Goal: Obtain resource: Obtain resource

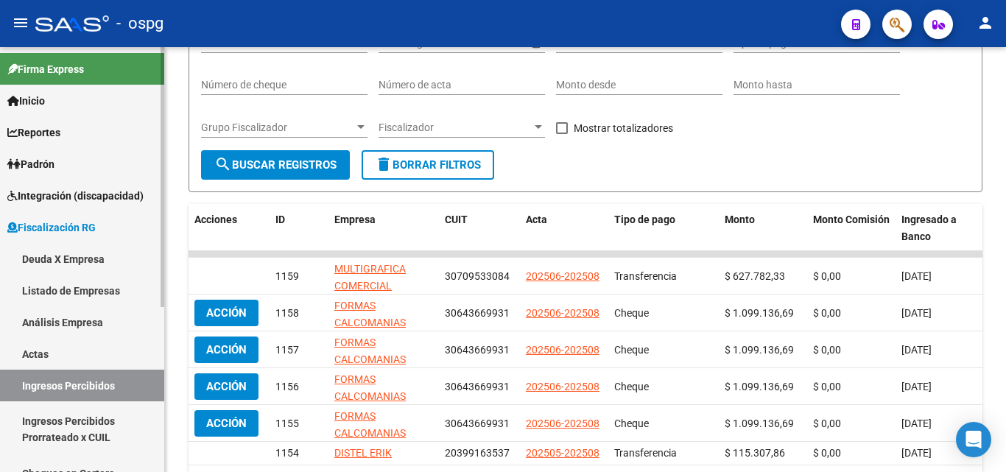
scroll to position [147, 0]
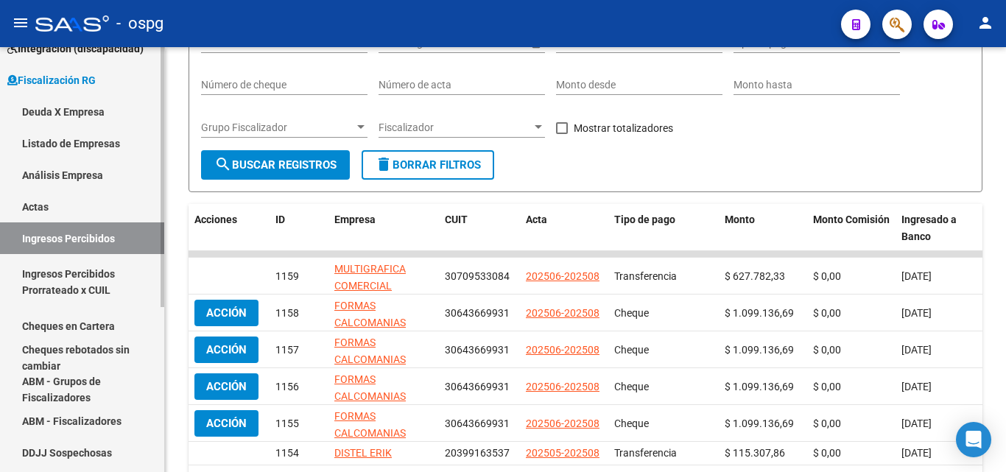
click at [92, 323] on link "Cheques en Cartera" at bounding box center [82, 326] width 164 height 32
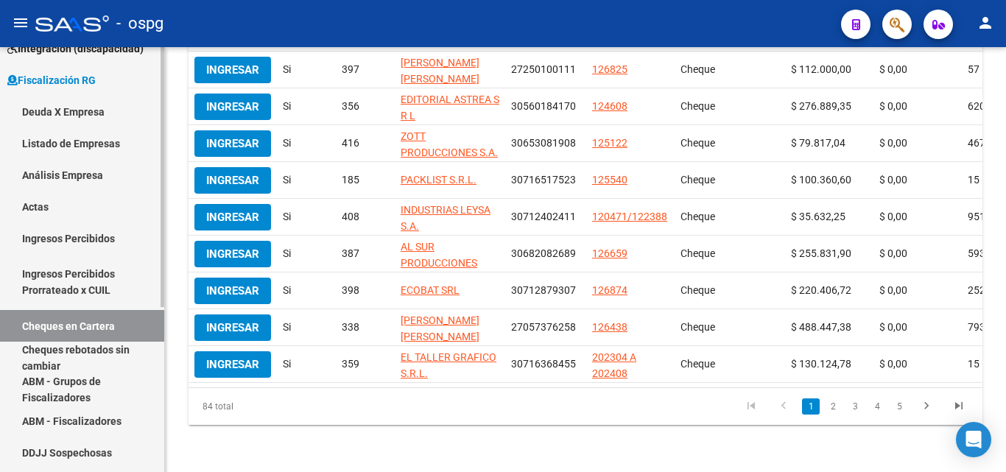
click at [49, 234] on link "Ingresos Percibidos" at bounding box center [82, 238] width 164 height 32
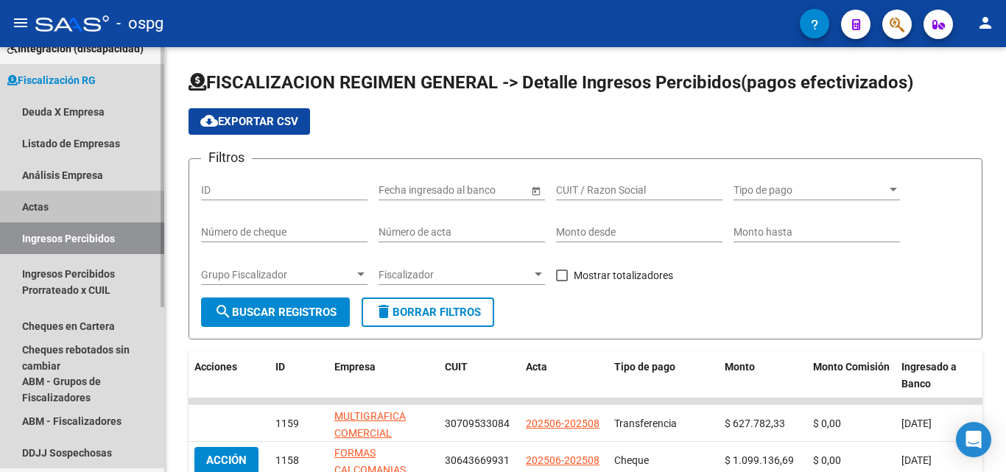
click at [38, 201] on link "Actas" at bounding box center [82, 207] width 164 height 32
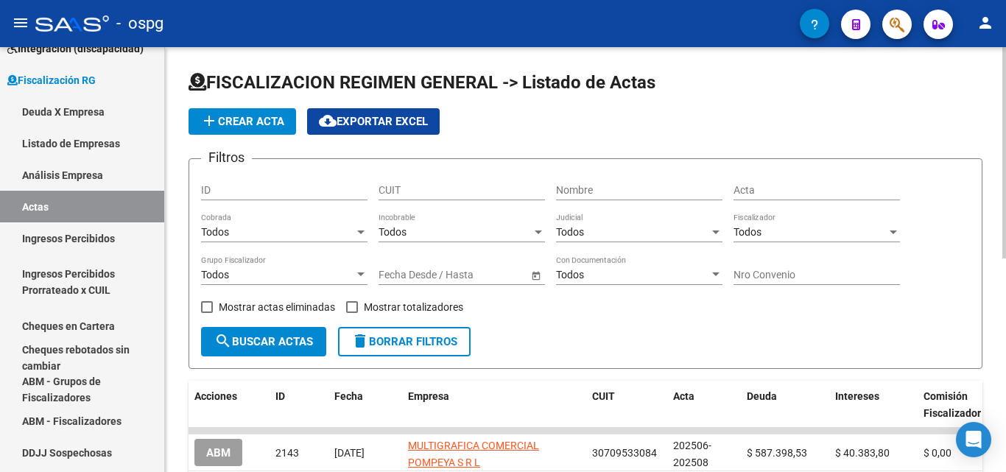
click at [359, 274] on div at bounding box center [360, 275] width 7 height 4
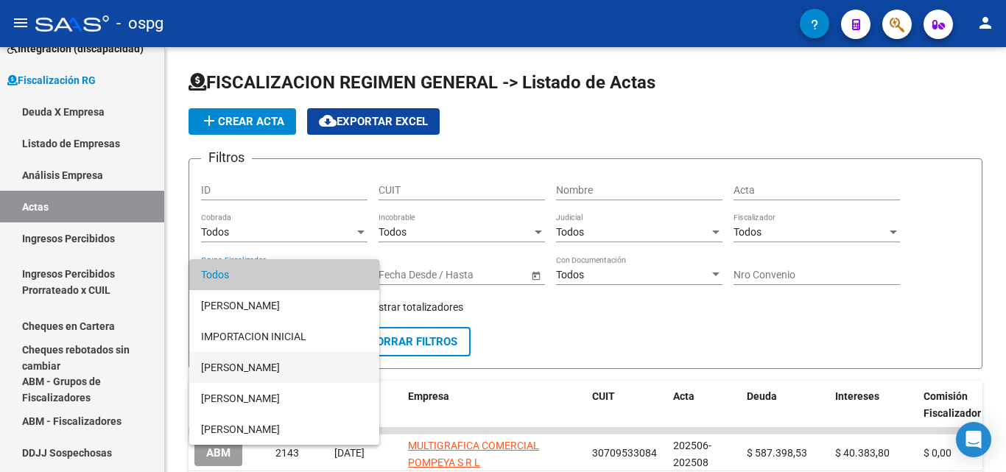
click at [261, 367] on span "[PERSON_NAME]" at bounding box center [284, 367] width 166 height 31
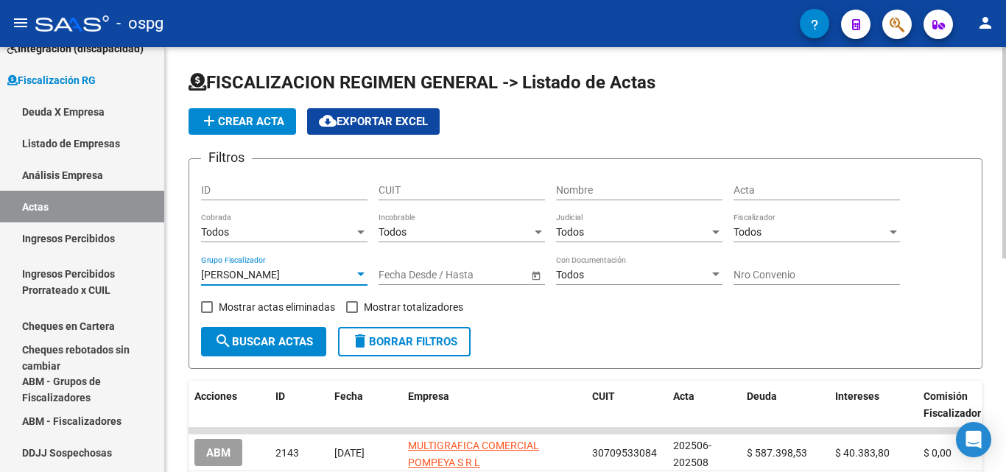
drag, startPoint x: 356, startPoint y: 307, endPoint x: 278, endPoint y: 331, distance: 81.1
click at [352, 307] on span at bounding box center [352, 307] width 12 height 12
click at [352, 313] on input "Mostrar totalizadores" at bounding box center [351, 313] width 1 height 1
checkbox input "true"
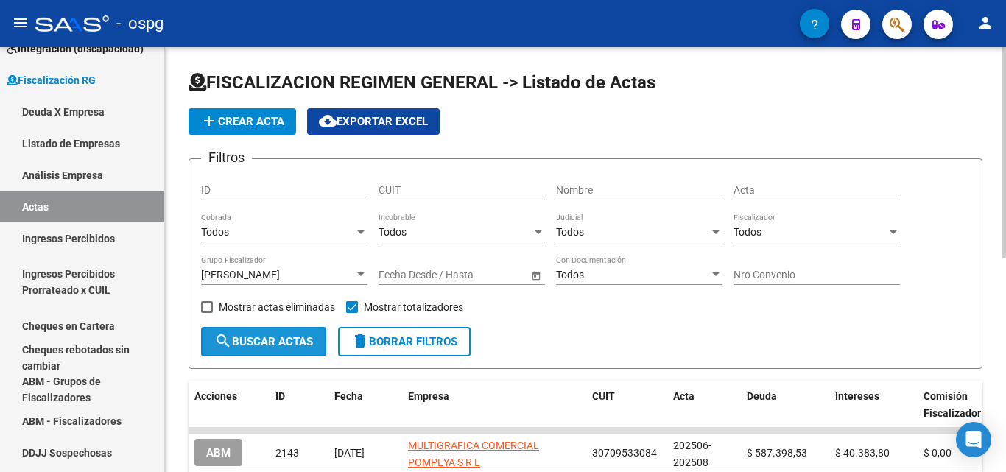
click at [270, 339] on span "search Buscar Actas" at bounding box center [263, 341] width 99 height 13
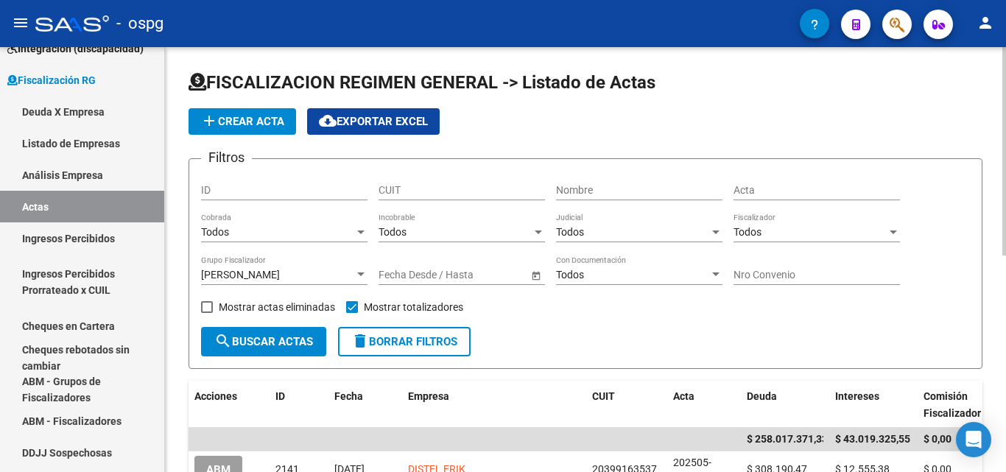
scroll to position [74, 0]
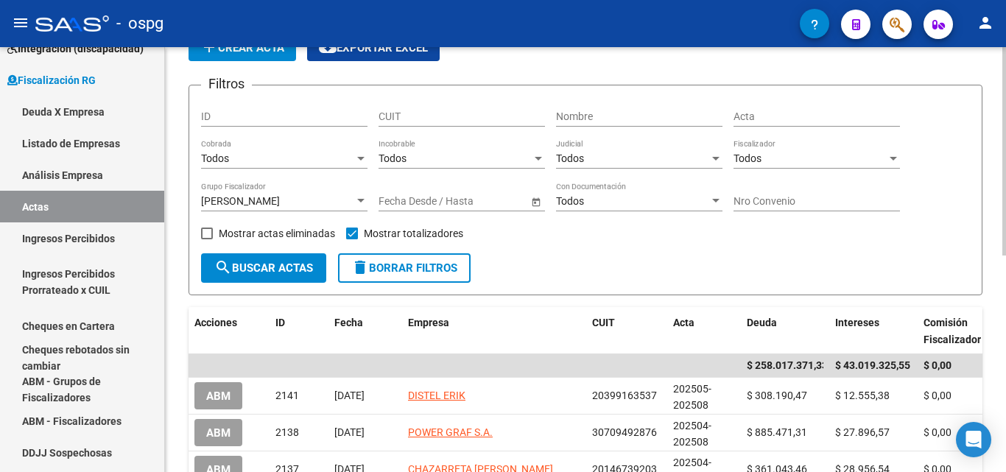
click at [362, 201] on div at bounding box center [360, 201] width 7 height 4
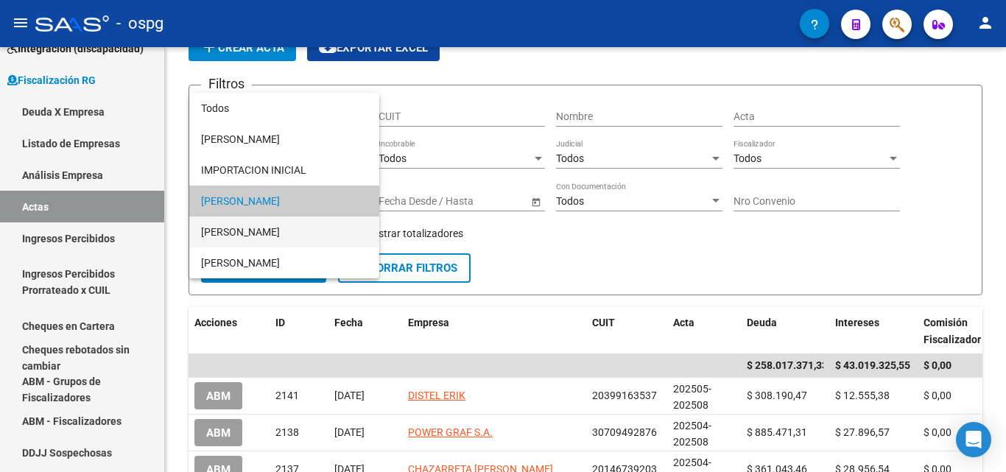
click at [298, 228] on span "[PERSON_NAME]" at bounding box center [284, 232] width 166 height 31
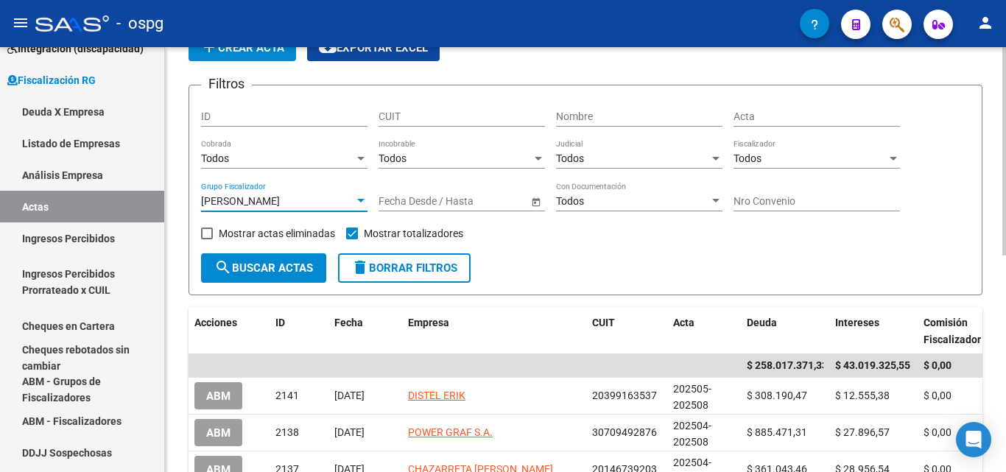
click at [281, 264] on span "search Buscar Actas" at bounding box center [263, 268] width 99 height 13
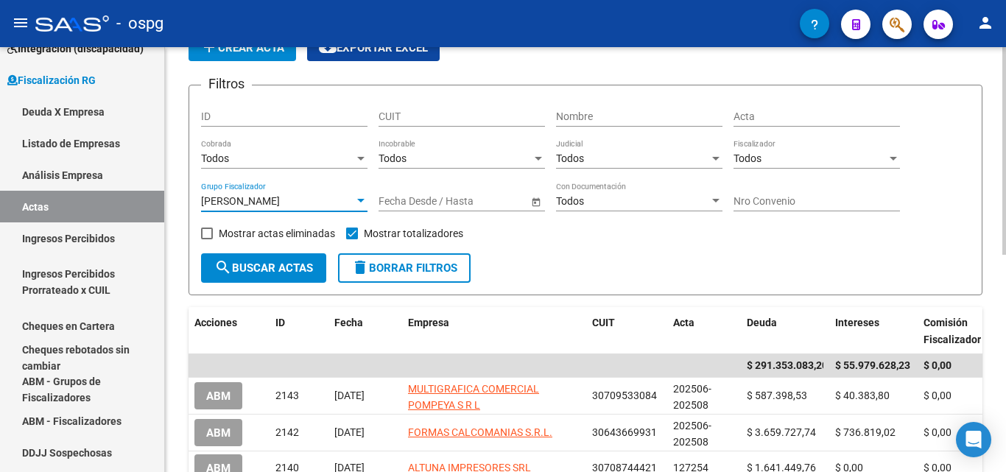
click at [361, 197] on div at bounding box center [360, 201] width 13 height 12
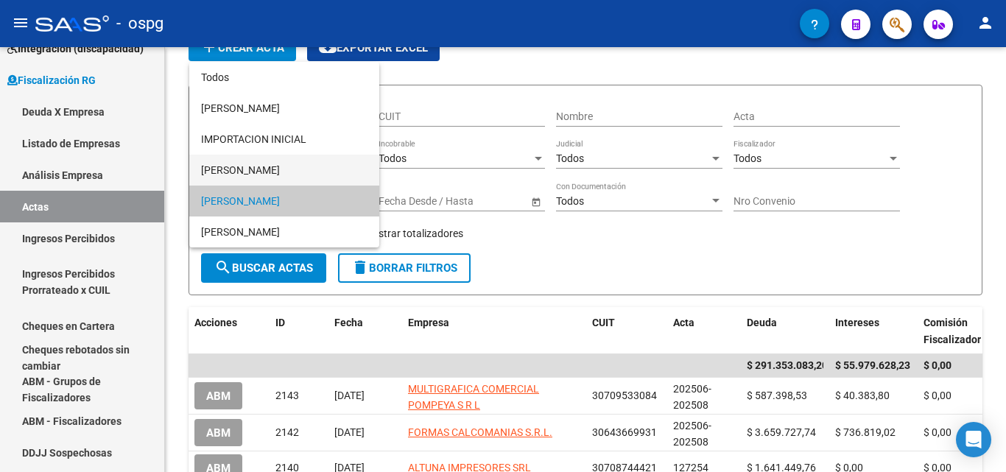
click at [298, 164] on span "[PERSON_NAME]" at bounding box center [284, 170] width 166 height 31
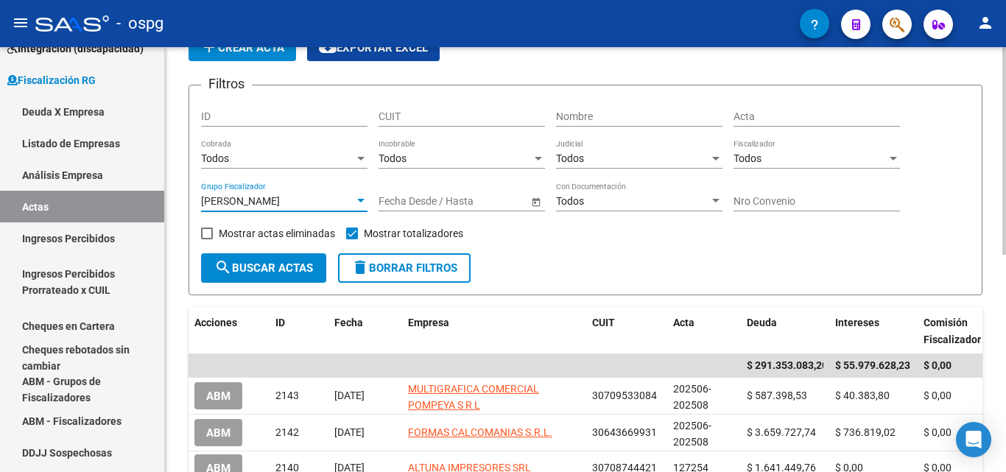
click at [258, 267] on span "search Buscar Actas" at bounding box center [263, 268] width 99 height 13
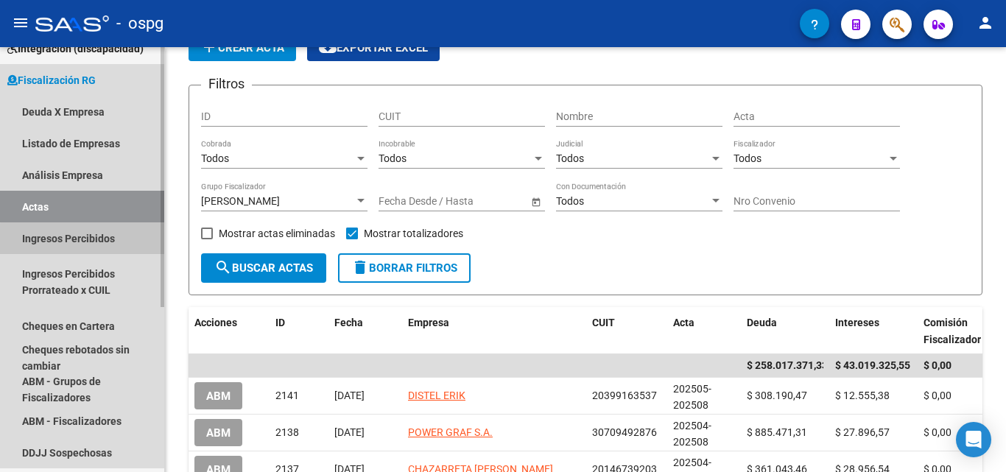
click at [99, 240] on link "Ingresos Percibidos" at bounding box center [82, 238] width 164 height 32
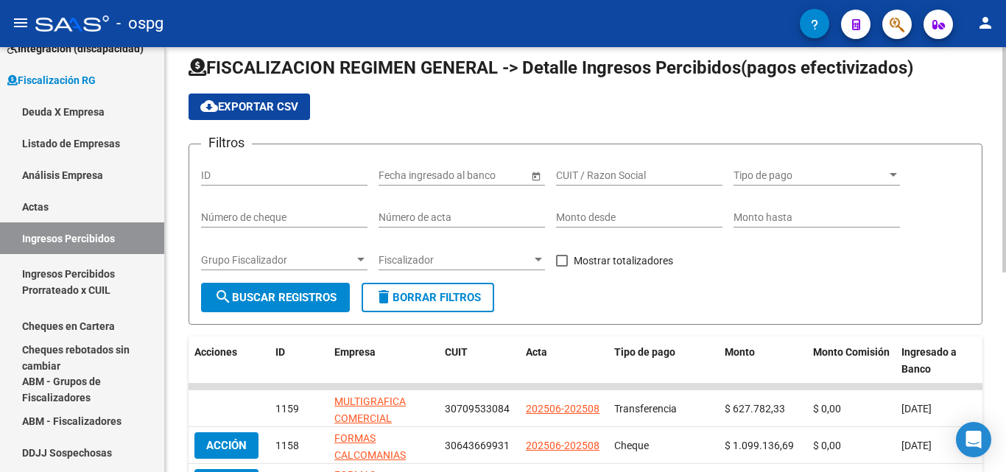
scroll to position [74, 0]
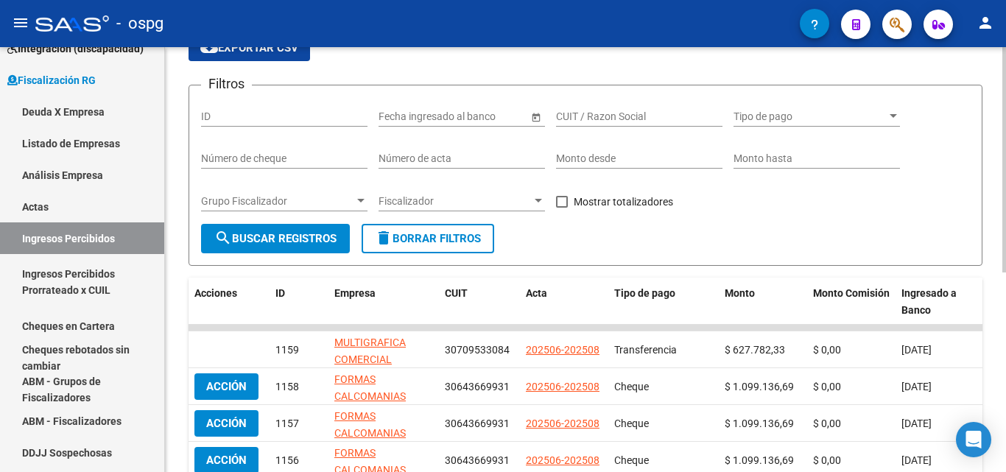
click at [353, 200] on span "Grupo Fiscalizador" at bounding box center [277, 201] width 153 height 13
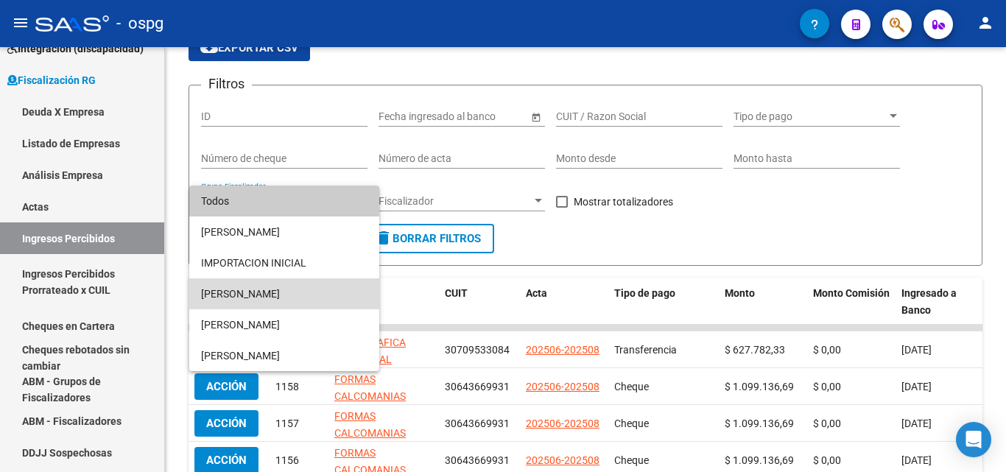
click at [284, 299] on span "[PERSON_NAME]" at bounding box center [284, 293] width 166 height 31
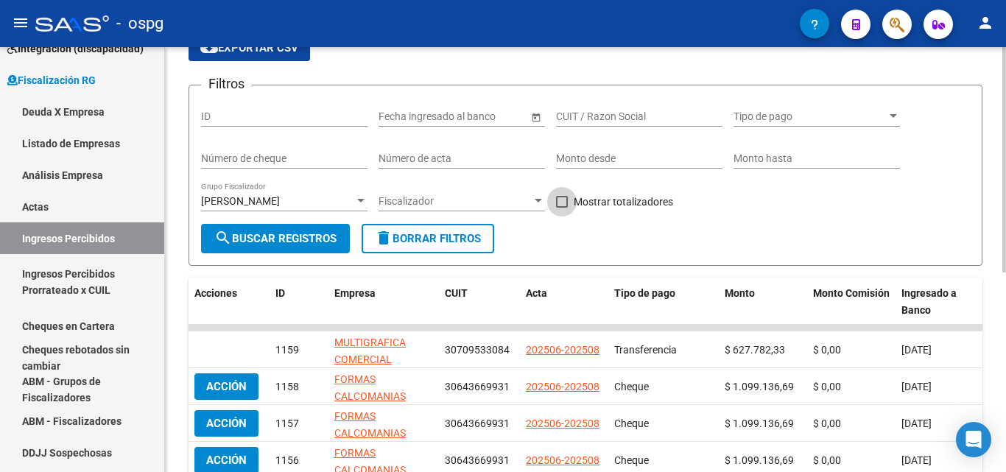
click at [564, 203] on span at bounding box center [562, 202] width 12 height 12
click at [562, 208] on input "Mostrar totalizadores" at bounding box center [561, 208] width 1 height 1
checkbox input "true"
click at [287, 247] on button "search Buscar Registros" at bounding box center [275, 238] width 149 height 29
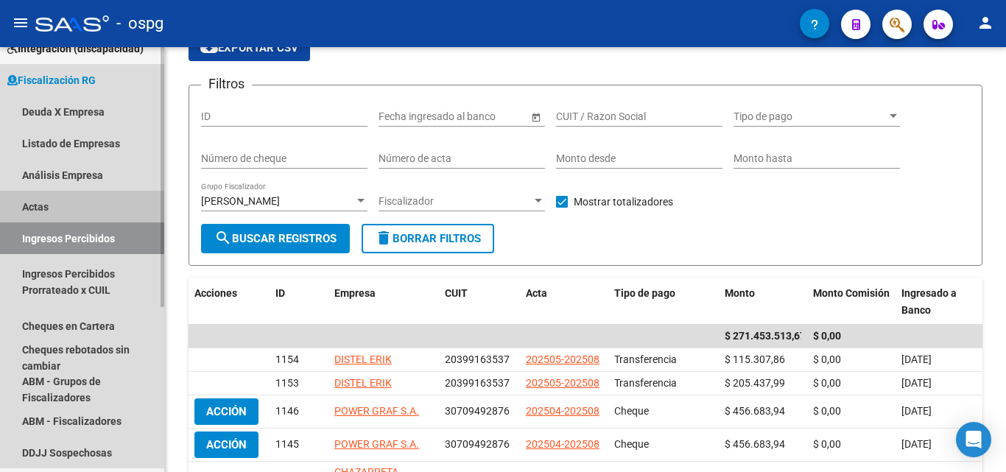
click at [75, 211] on link "Actas" at bounding box center [82, 207] width 164 height 32
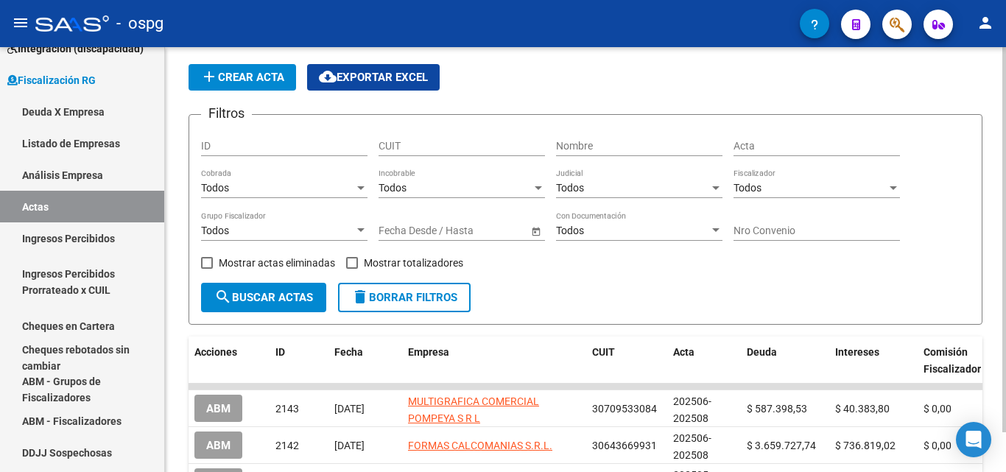
scroll to position [74, 0]
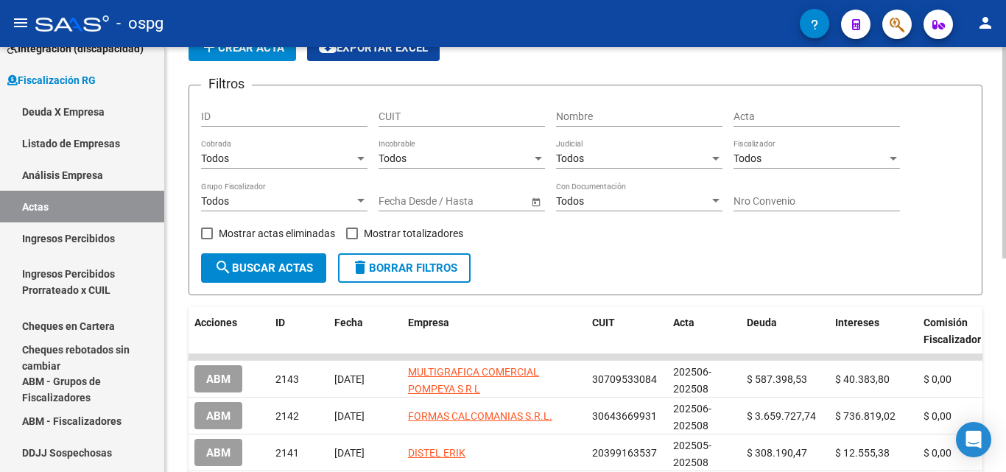
click at [360, 206] on div at bounding box center [360, 201] width 13 height 12
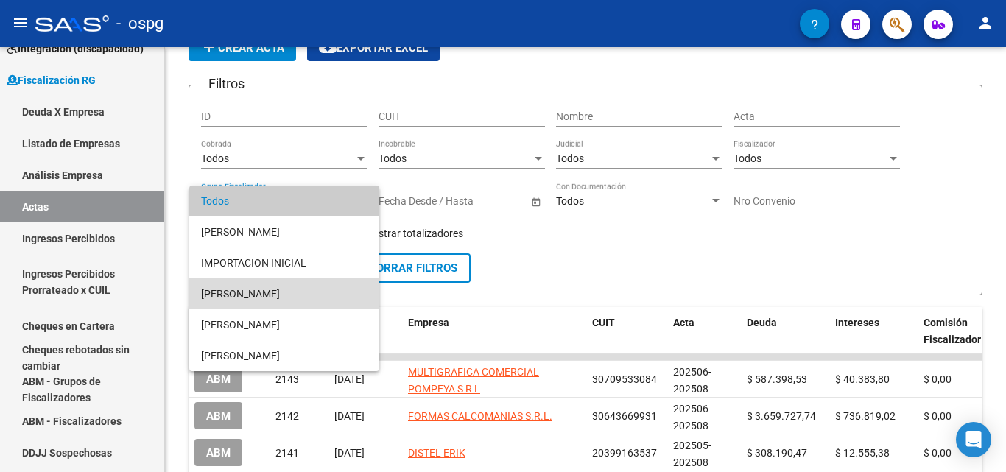
click at [266, 301] on span "[PERSON_NAME]" at bounding box center [284, 293] width 166 height 31
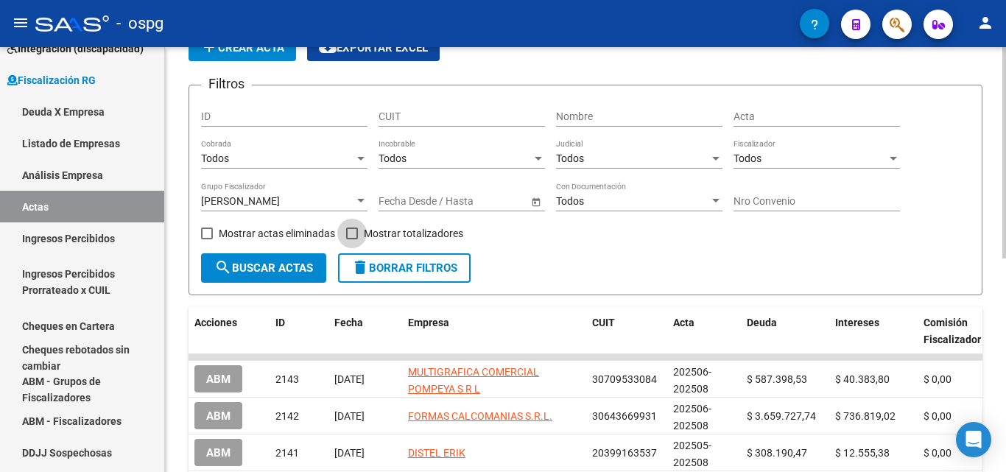
click at [357, 234] on span at bounding box center [352, 234] width 12 height 12
click at [352, 239] on input "Mostrar totalizadores" at bounding box center [351, 239] width 1 height 1
checkbox input "true"
click at [295, 264] on span "search Buscar Actas" at bounding box center [263, 268] width 99 height 13
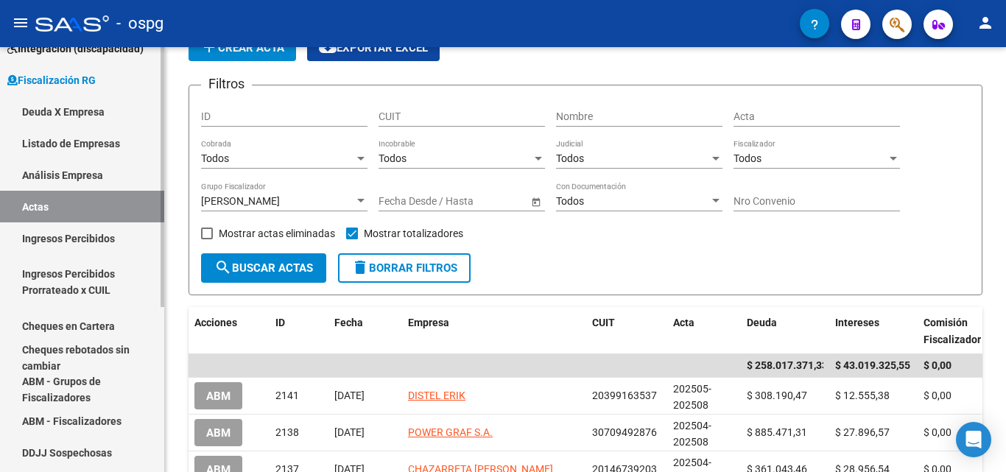
click at [70, 231] on link "Ingresos Percibidos" at bounding box center [82, 238] width 164 height 32
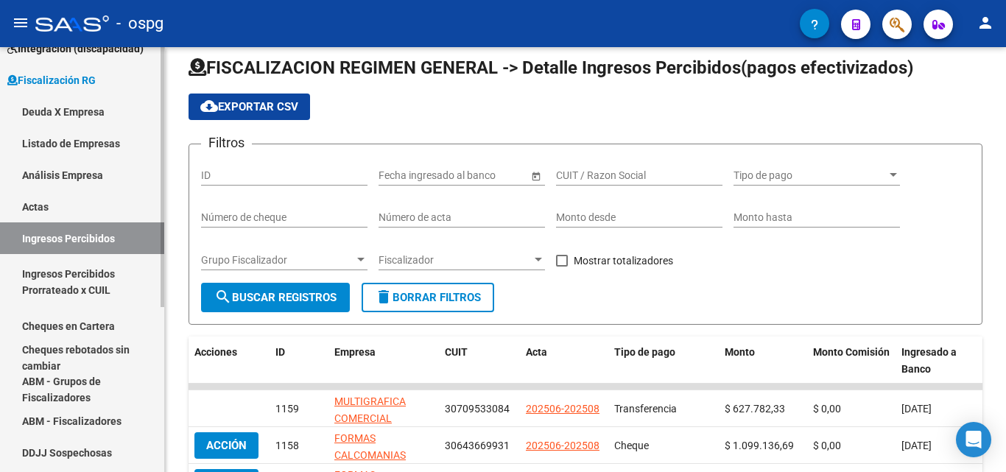
scroll to position [74, 0]
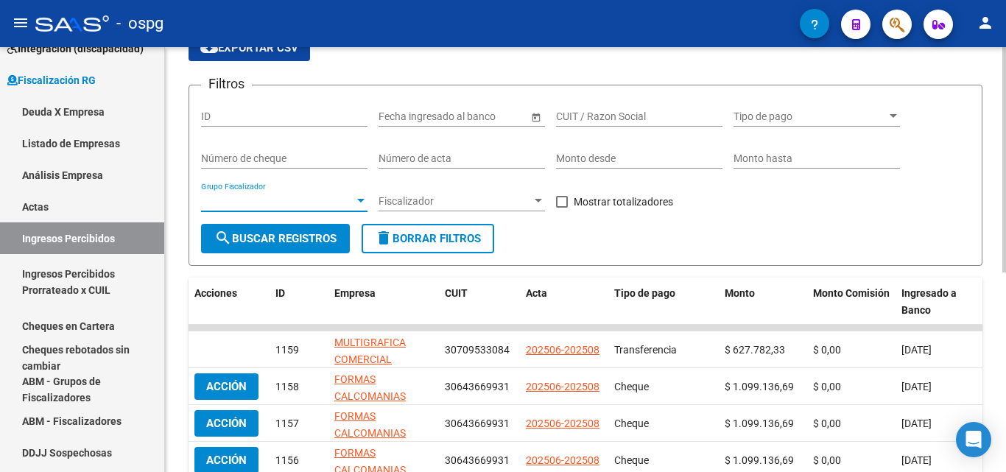
click at [353, 198] on span "Grupo Fiscalizador" at bounding box center [277, 201] width 153 height 13
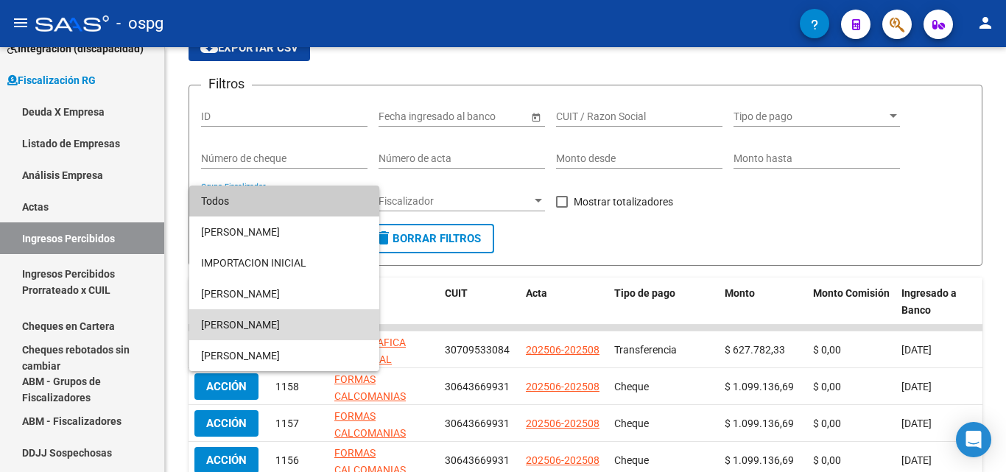
click at [260, 316] on span "[PERSON_NAME]" at bounding box center [284, 324] width 166 height 31
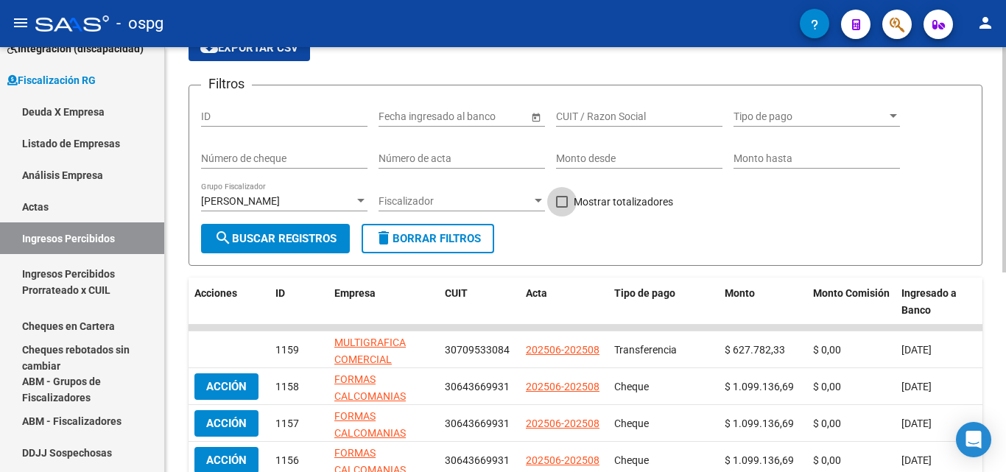
click at [565, 200] on span at bounding box center [562, 202] width 12 height 12
click at [562, 208] on input "Mostrar totalizadores" at bounding box center [561, 208] width 1 height 1
checkbox input "true"
click at [312, 239] on span "search Buscar Registros" at bounding box center [275, 238] width 122 height 13
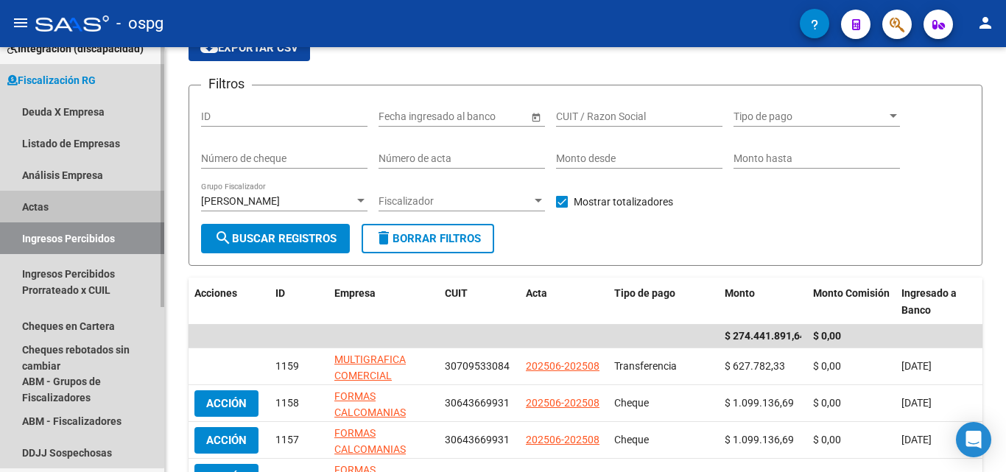
click at [50, 207] on link "Actas" at bounding box center [82, 207] width 164 height 32
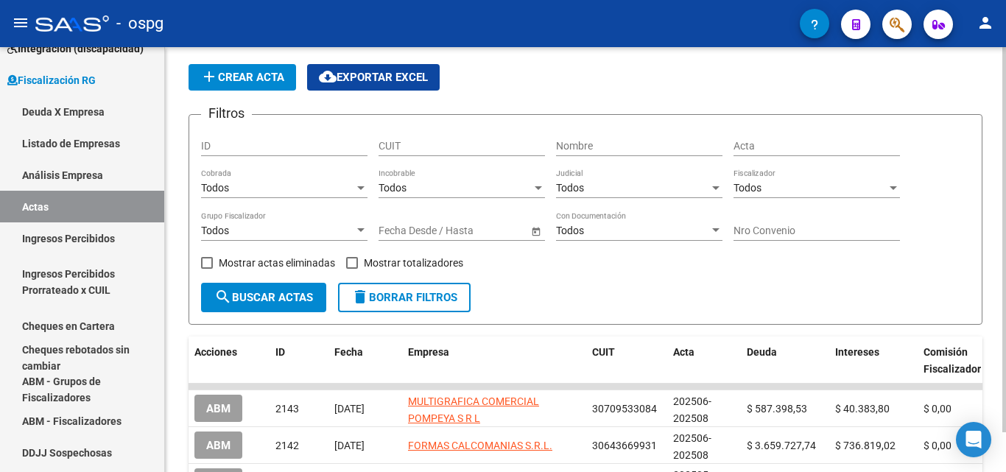
scroll to position [74, 0]
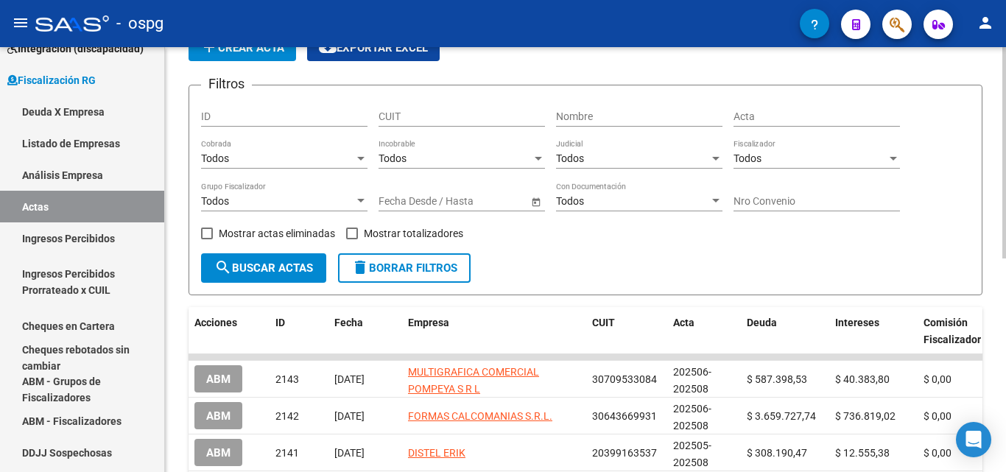
click at [362, 201] on div at bounding box center [360, 201] width 7 height 4
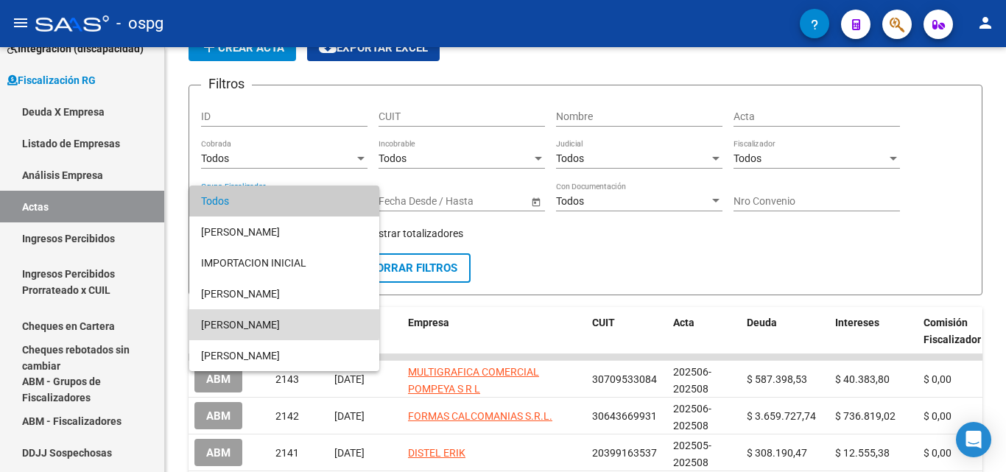
click at [273, 317] on span "[PERSON_NAME]" at bounding box center [284, 324] width 166 height 31
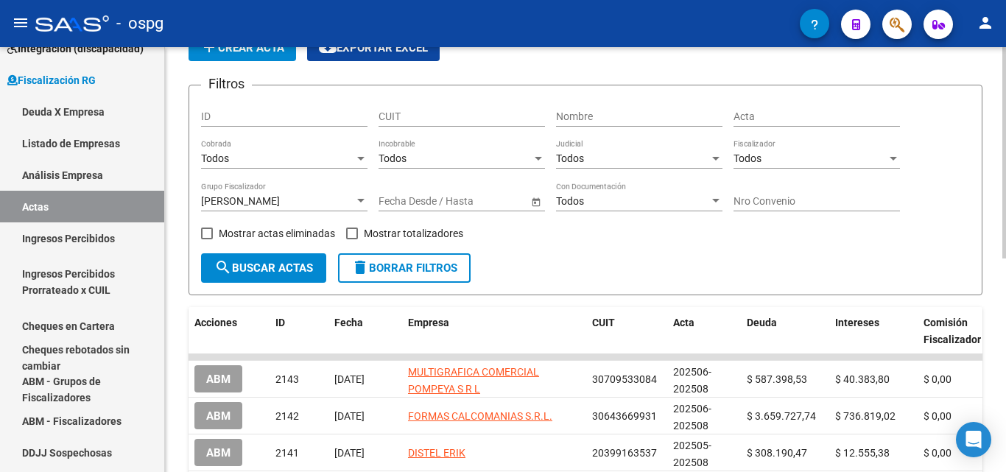
click at [345, 228] on div "Mostrar actas eliminadas" at bounding box center [273, 238] width 145 height 29
click at [354, 238] on span at bounding box center [352, 234] width 12 height 12
click at [352, 239] on input "Mostrar totalizadores" at bounding box center [351, 239] width 1 height 1
checkbox input "true"
click at [305, 260] on button "search Buscar Actas" at bounding box center [263, 267] width 125 height 29
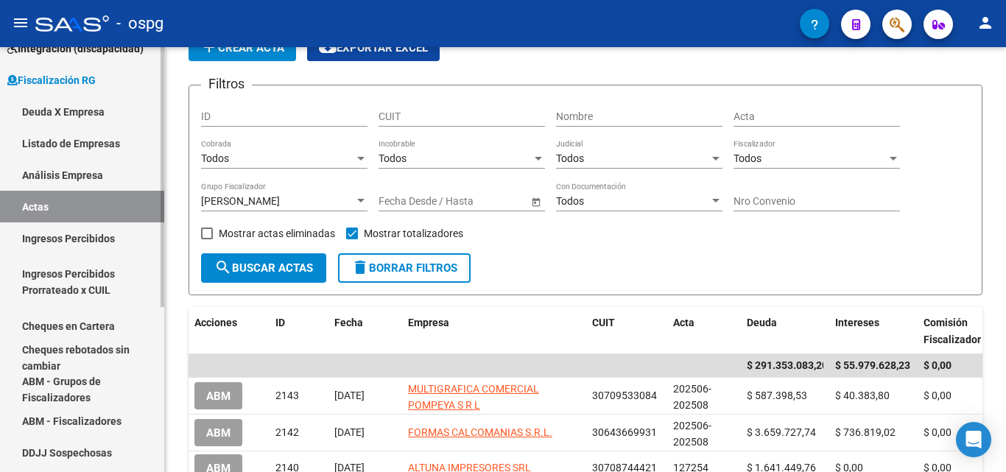
click at [104, 236] on link "Ingresos Percibidos" at bounding box center [82, 238] width 164 height 32
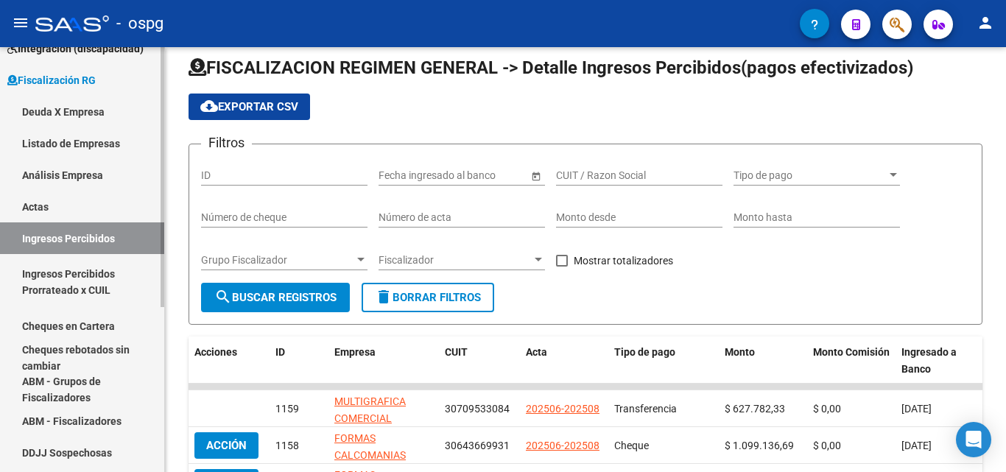
scroll to position [74, 0]
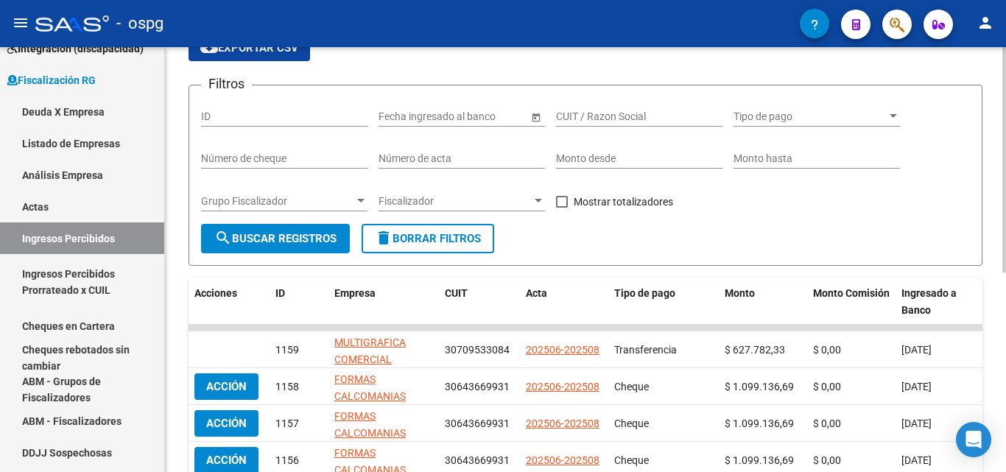
click at [367, 201] on div at bounding box center [360, 201] width 13 height 12
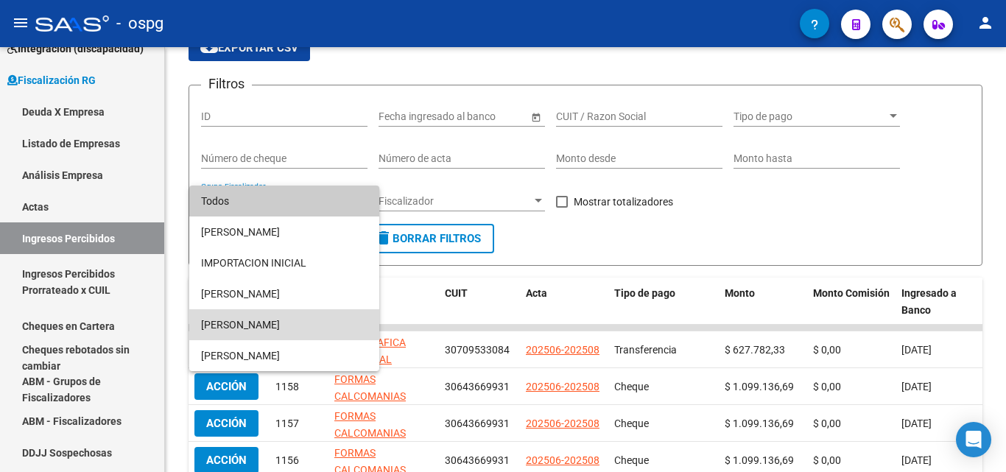
drag, startPoint x: 256, startPoint y: 315, endPoint x: 318, endPoint y: 285, distance: 68.2
click at [257, 315] on span "[PERSON_NAME]" at bounding box center [284, 324] width 166 height 31
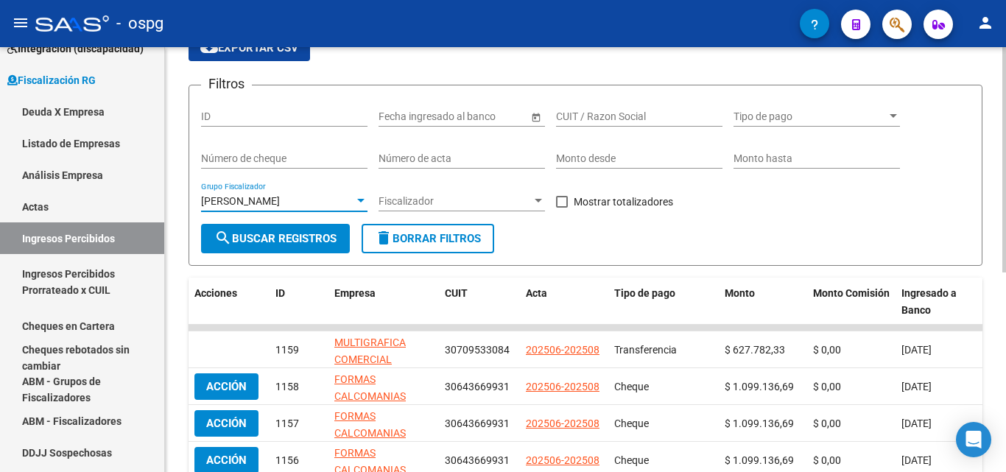
click at [561, 201] on span at bounding box center [562, 202] width 12 height 12
click at [561, 208] on input "Mostrar totalizadores" at bounding box center [561, 208] width 1 height 1
checkbox input "true"
click at [274, 239] on span "search Buscar Registros" at bounding box center [275, 238] width 122 height 13
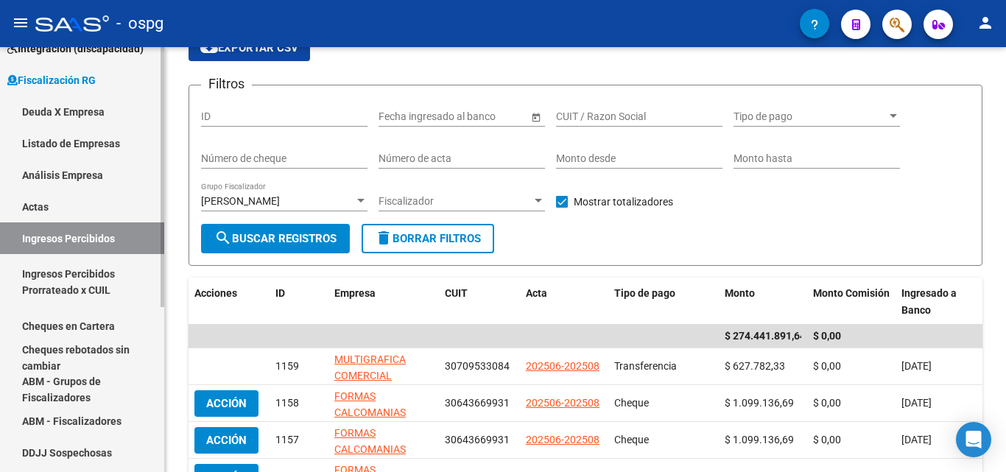
click at [59, 200] on link "Actas" at bounding box center [82, 207] width 164 height 32
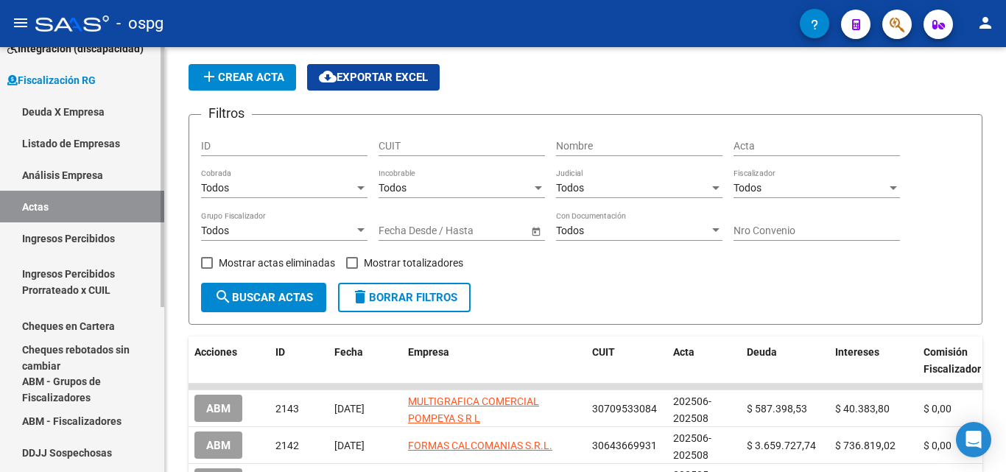
scroll to position [74, 0]
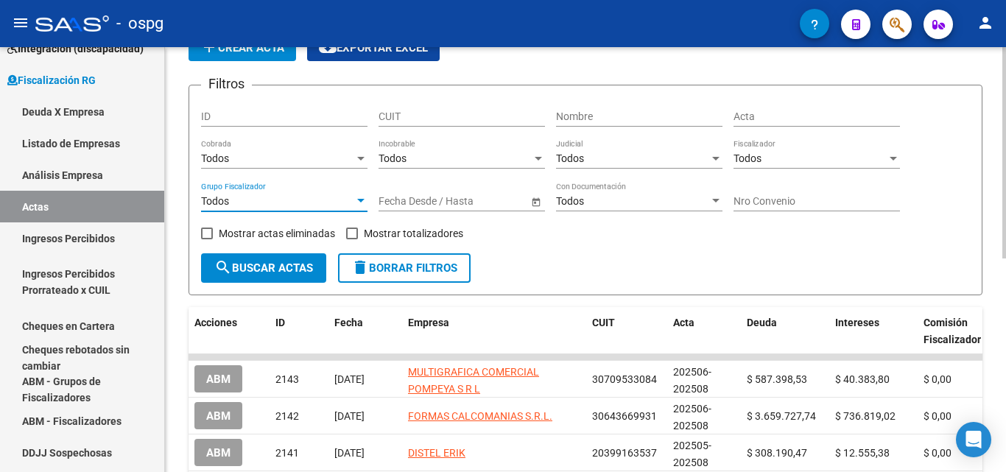
click at [361, 200] on div at bounding box center [360, 201] width 7 height 4
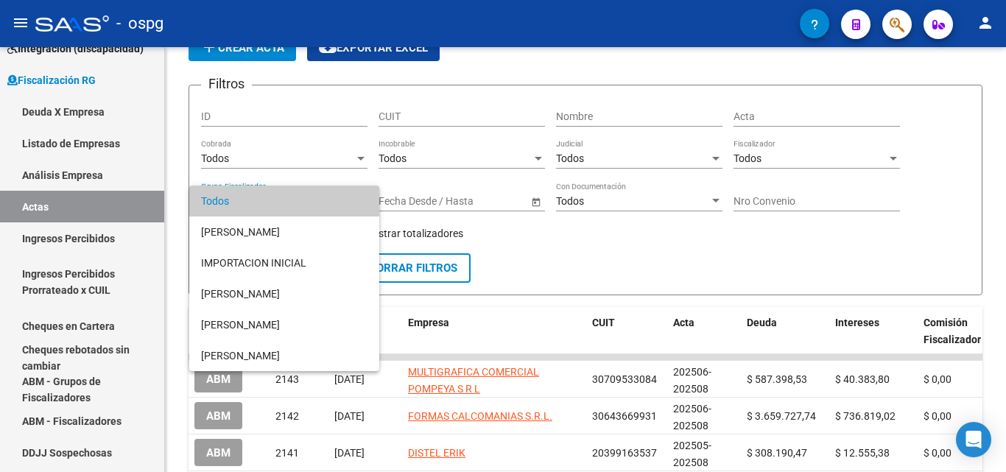
click at [359, 138] on div at bounding box center [503, 236] width 1006 height 472
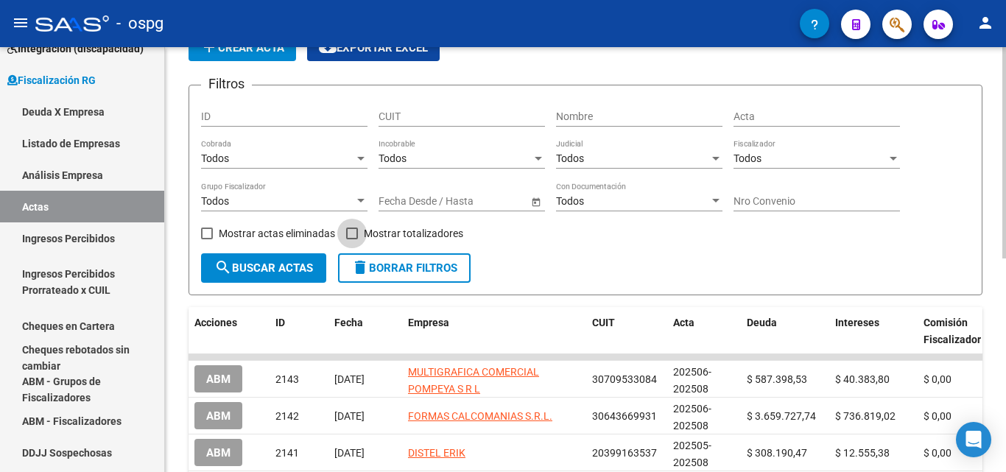
click at [351, 231] on span at bounding box center [352, 234] width 12 height 12
click at [351, 239] on input "Mostrar totalizadores" at bounding box center [351, 239] width 1 height 1
checkbox input "true"
click at [356, 203] on div at bounding box center [360, 201] width 13 height 12
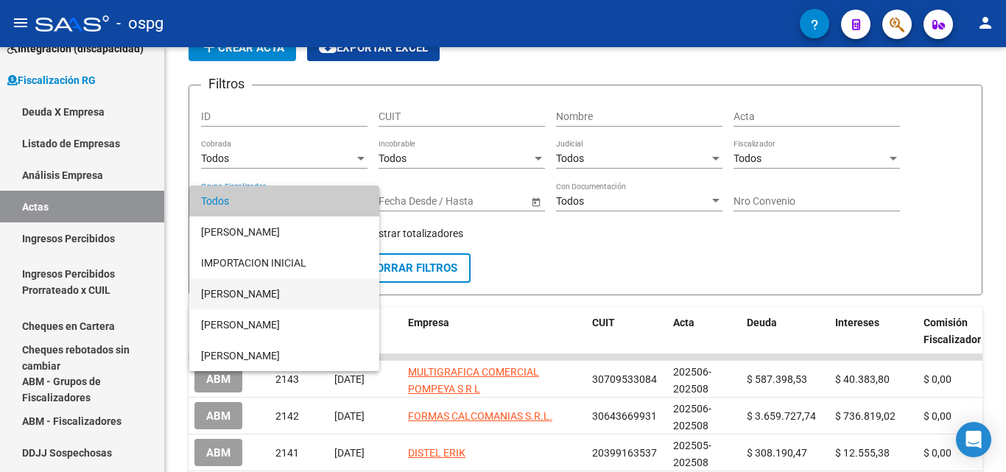
click at [236, 292] on span "[PERSON_NAME]" at bounding box center [284, 293] width 166 height 31
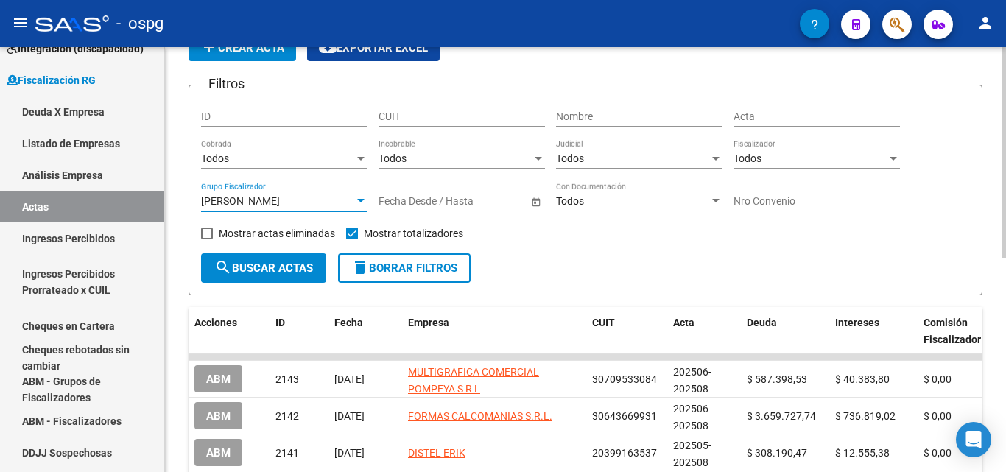
click at [241, 259] on button "search Buscar Actas" at bounding box center [263, 267] width 125 height 29
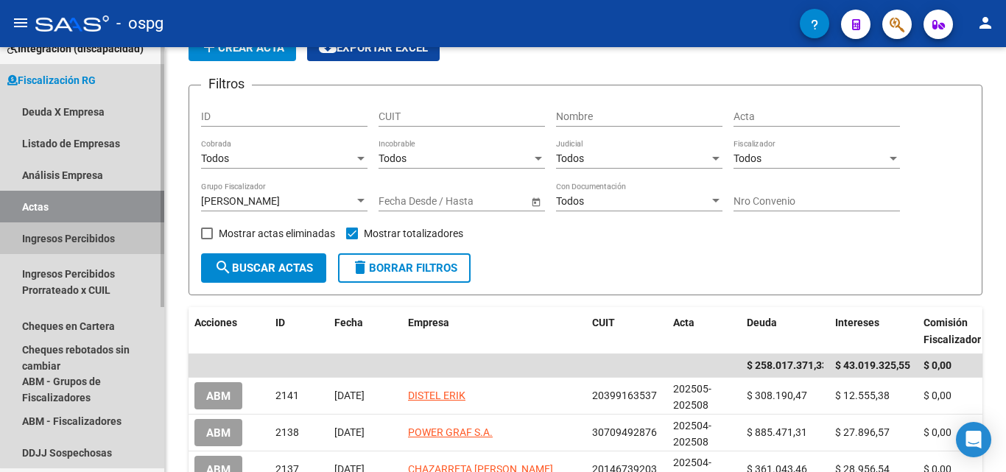
click at [91, 234] on link "Ingresos Percibidos" at bounding box center [82, 238] width 164 height 32
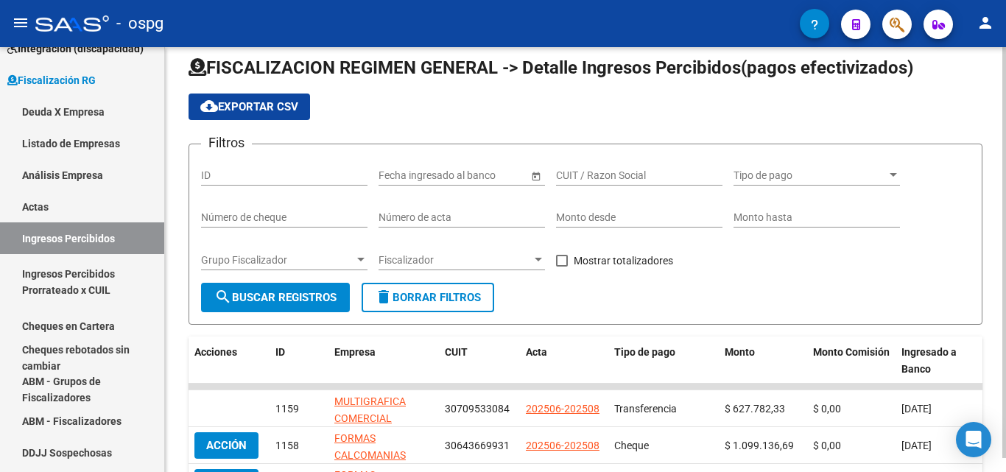
scroll to position [74, 0]
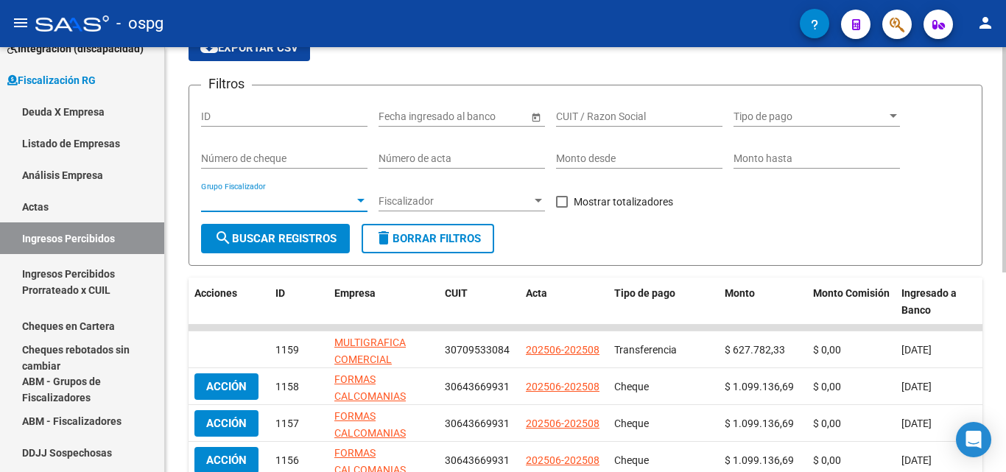
click at [355, 200] on div at bounding box center [360, 201] width 13 height 12
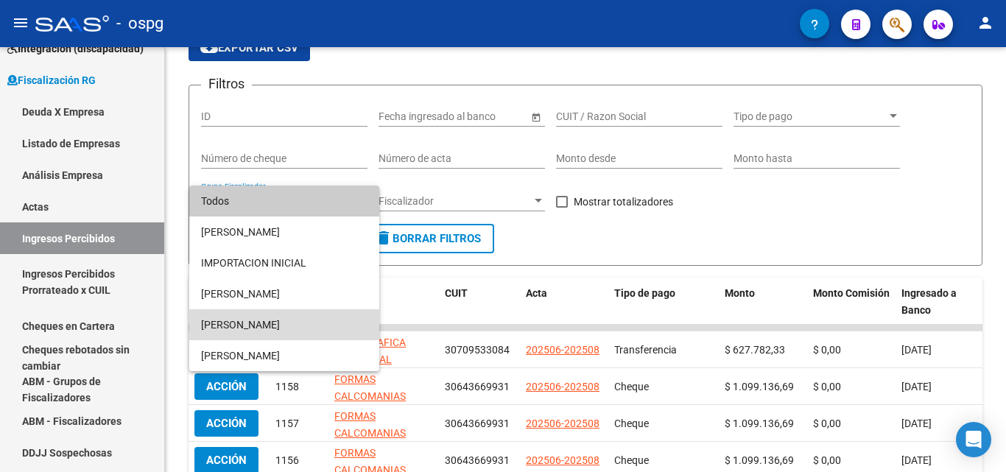
click at [262, 321] on span "[PERSON_NAME]" at bounding box center [284, 324] width 166 height 31
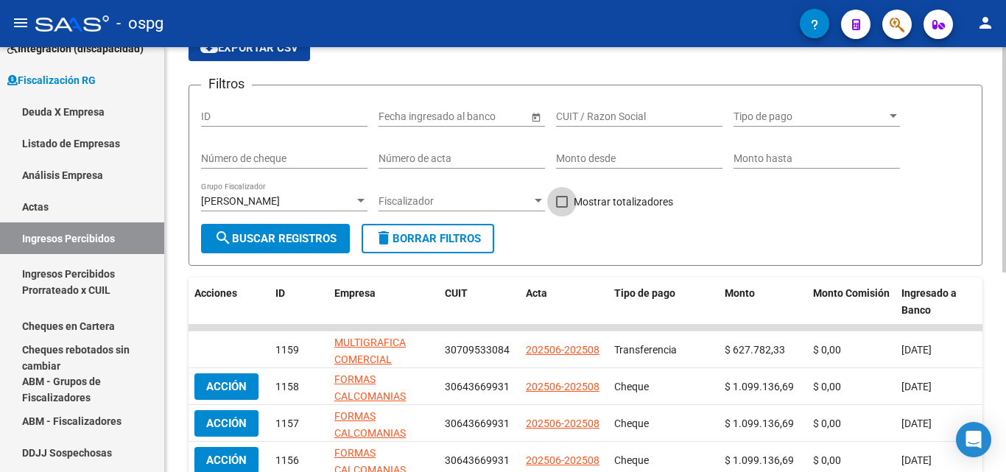
click at [560, 202] on span at bounding box center [562, 202] width 12 height 12
click at [561, 208] on input "Mostrar totalizadores" at bounding box center [561, 208] width 1 height 1
checkbox input "true"
click at [364, 200] on div at bounding box center [360, 201] width 7 height 4
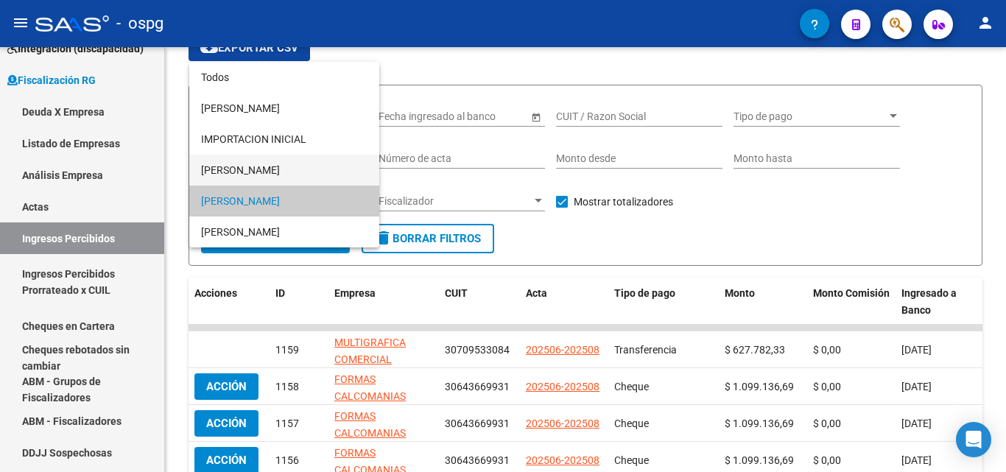
click at [275, 175] on span "[PERSON_NAME]" at bounding box center [284, 170] width 166 height 31
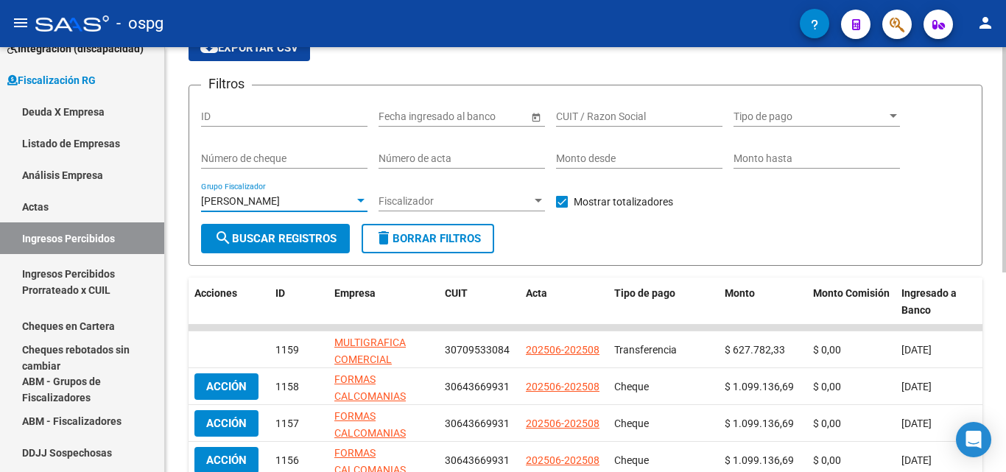
click at [300, 235] on span "search Buscar Registros" at bounding box center [275, 238] width 122 height 13
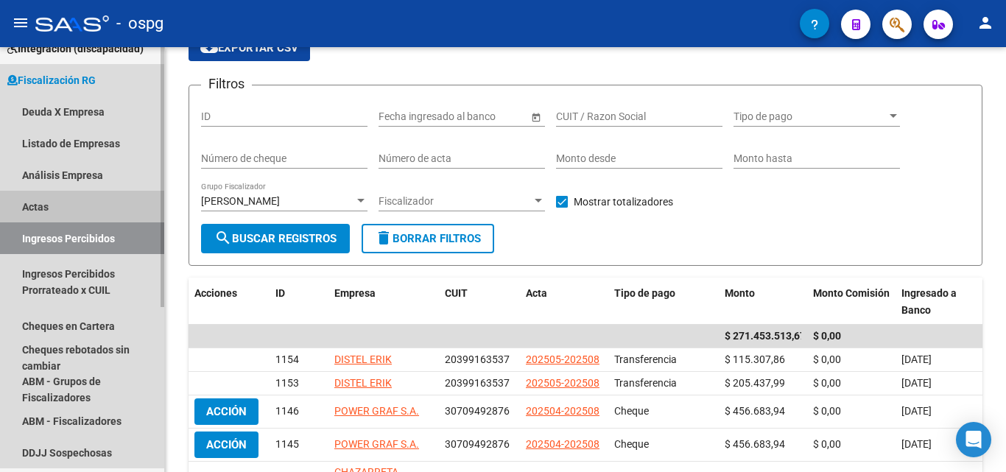
click at [70, 204] on link "Actas" at bounding box center [82, 207] width 164 height 32
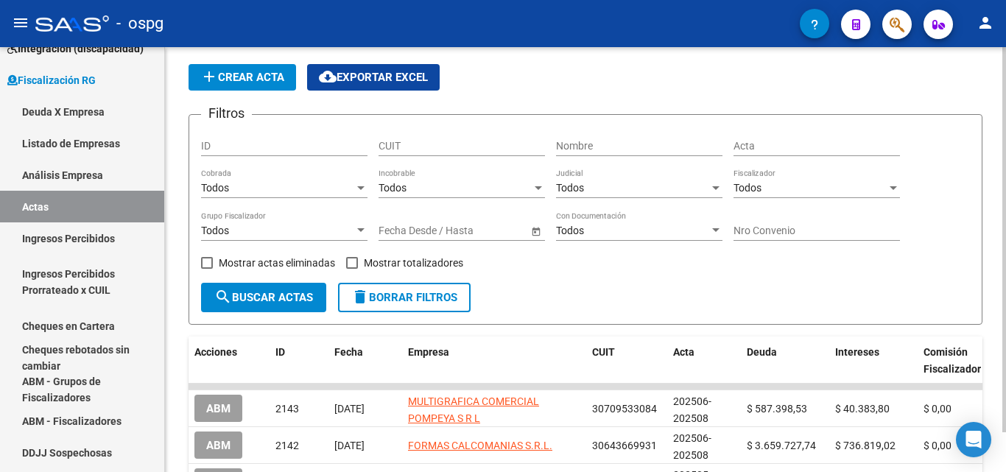
scroll to position [74, 0]
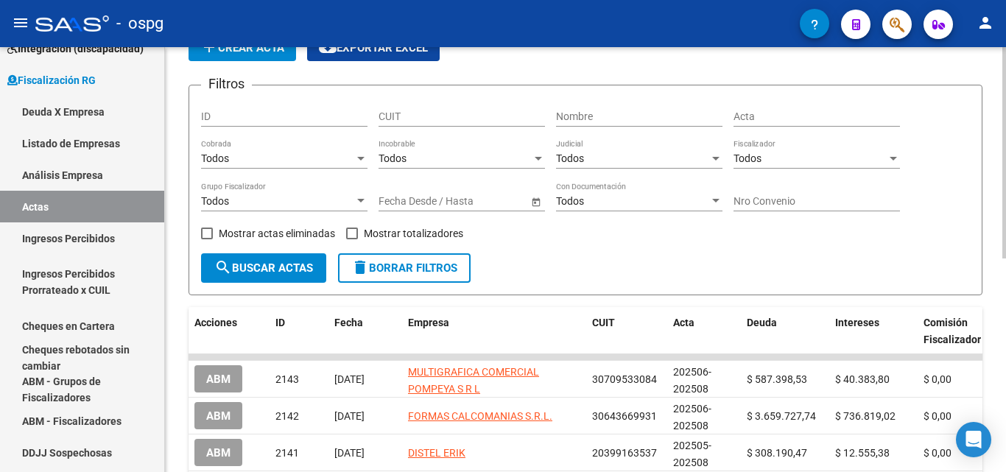
click at [353, 231] on span at bounding box center [352, 234] width 12 height 12
click at [352, 239] on input "Mostrar totalizadores" at bounding box center [351, 239] width 1 height 1
checkbox input "true"
click at [365, 206] on div at bounding box center [360, 201] width 13 height 12
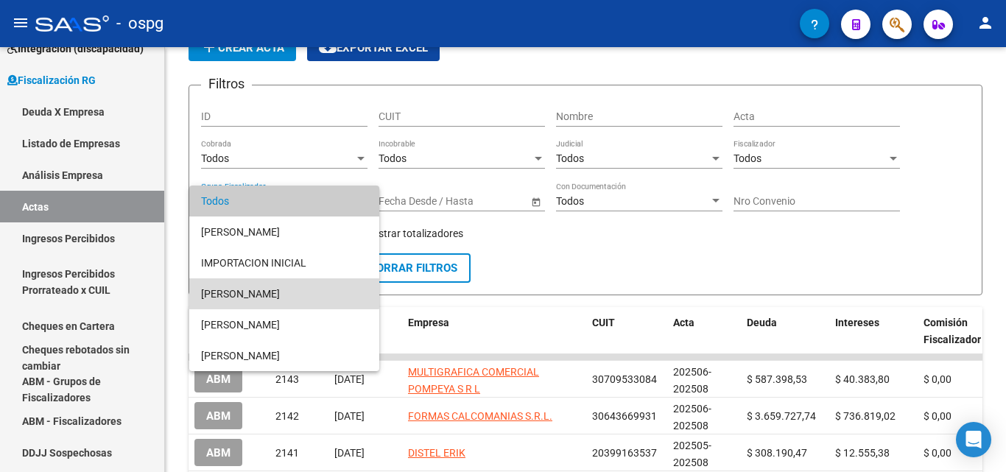
click at [249, 289] on span "[PERSON_NAME]" at bounding box center [284, 293] width 166 height 31
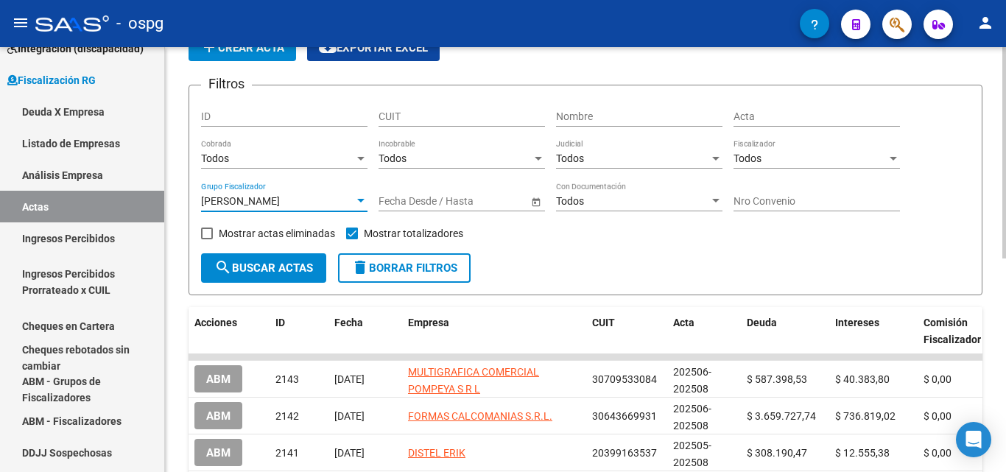
click at [255, 264] on span "search Buscar Actas" at bounding box center [263, 268] width 99 height 13
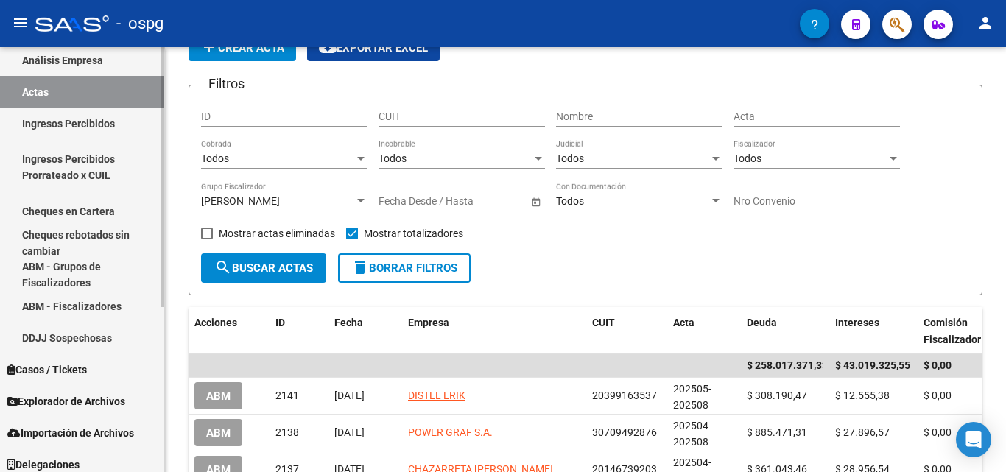
scroll to position [270, 0]
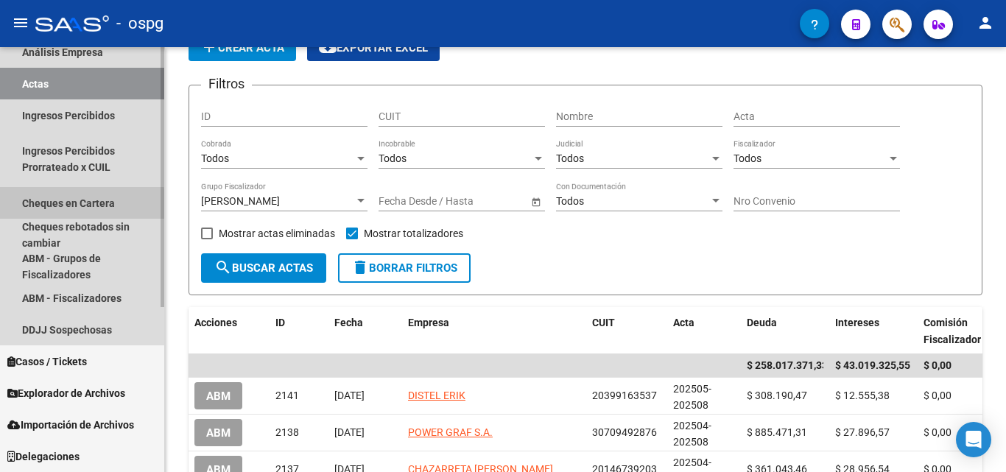
click at [79, 208] on link "Cheques en Cartera" at bounding box center [82, 203] width 164 height 32
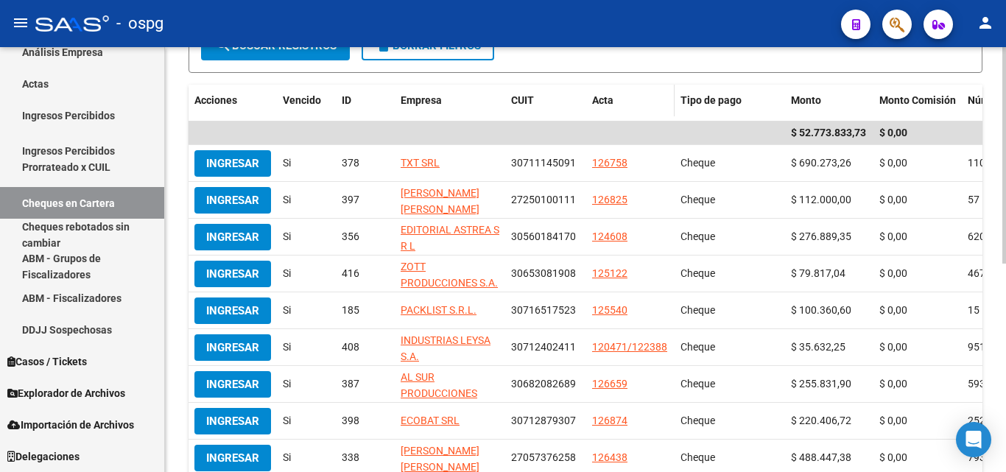
scroll to position [295, 0]
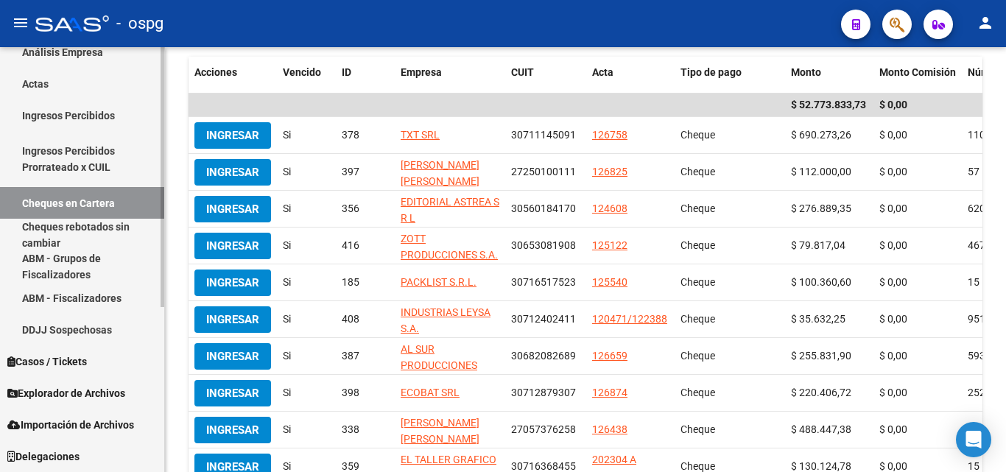
click at [87, 225] on link "Cheques rebotados sin cambiar" at bounding box center [82, 235] width 164 height 32
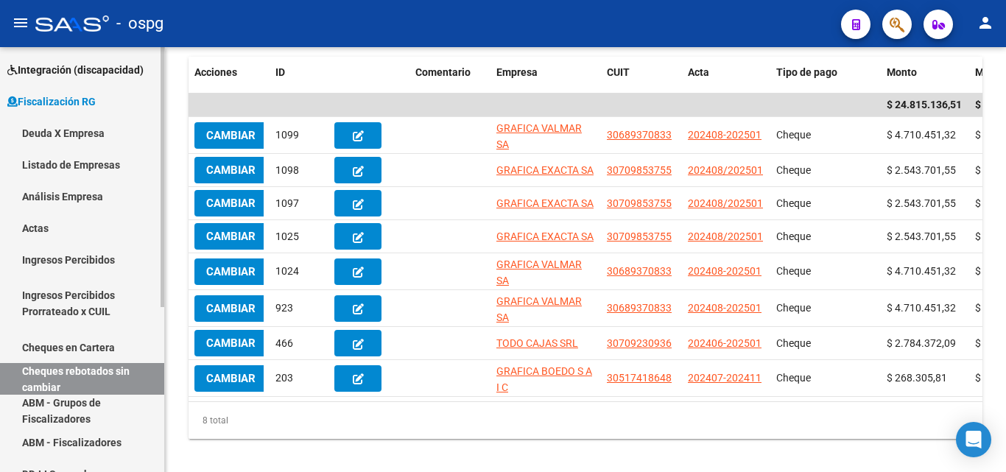
scroll to position [123, 0]
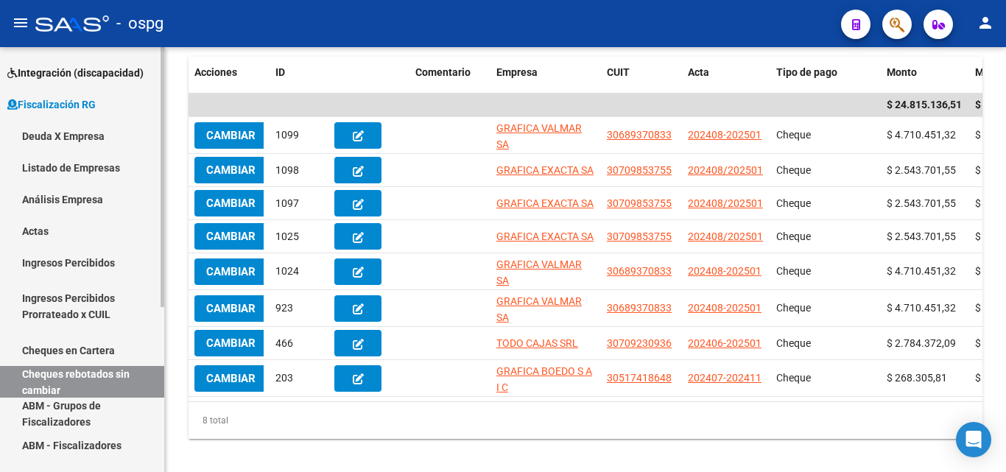
click at [82, 231] on link "Actas" at bounding box center [82, 231] width 164 height 32
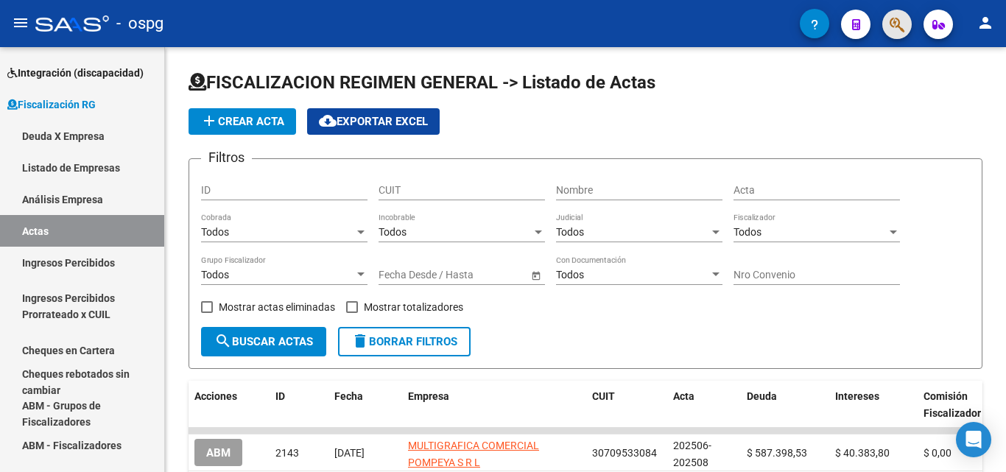
click at [901, 12] on span "button" at bounding box center [897, 25] width 15 height 30
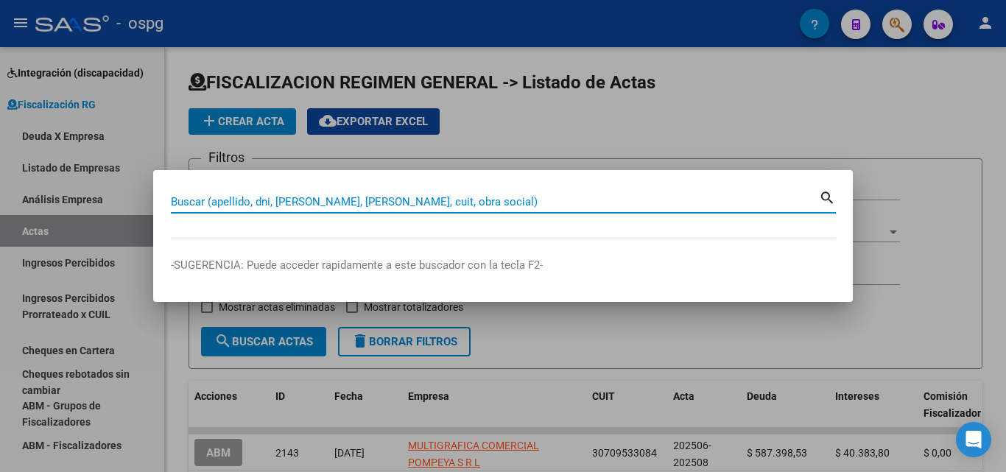
click at [385, 205] on input "Buscar (apellido, dni, [PERSON_NAME], [PERSON_NAME], cuit, obra social)" at bounding box center [495, 201] width 648 height 13
paste input "OFFSET SUD"
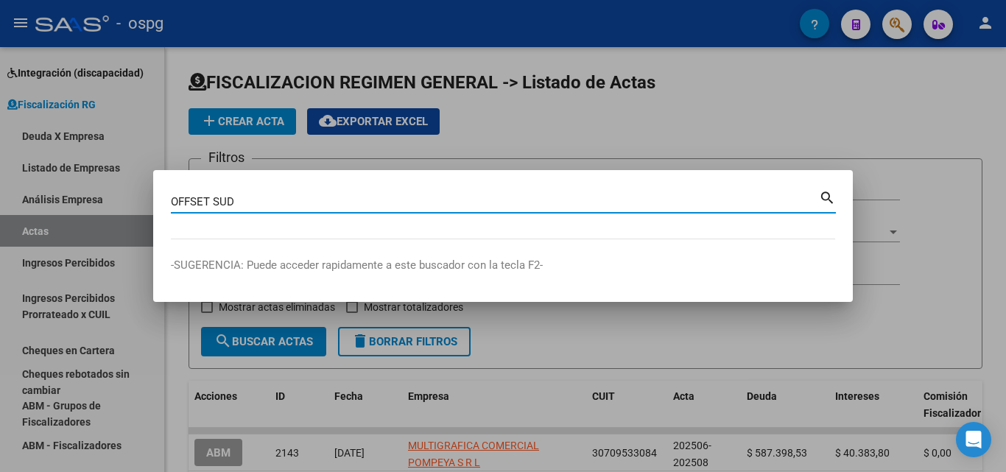
type input "OFFSET SUD"
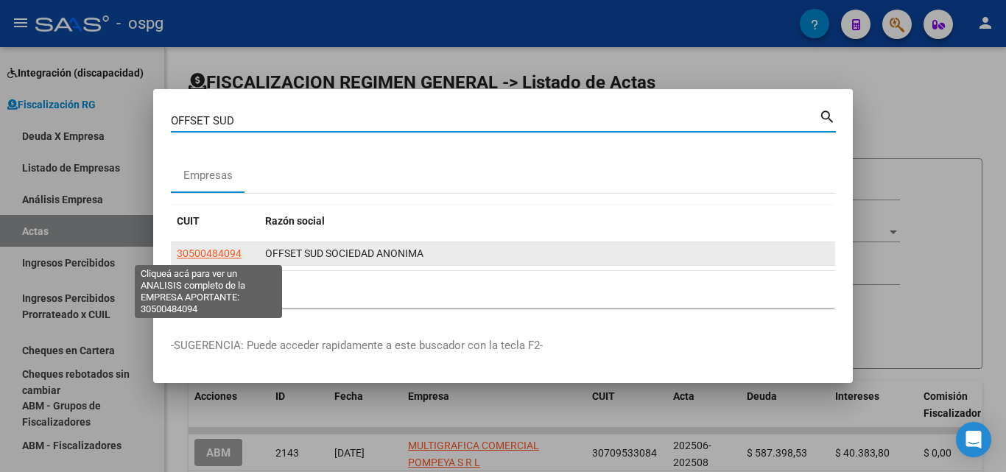
click at [236, 253] on span "30500484094" at bounding box center [209, 254] width 65 height 12
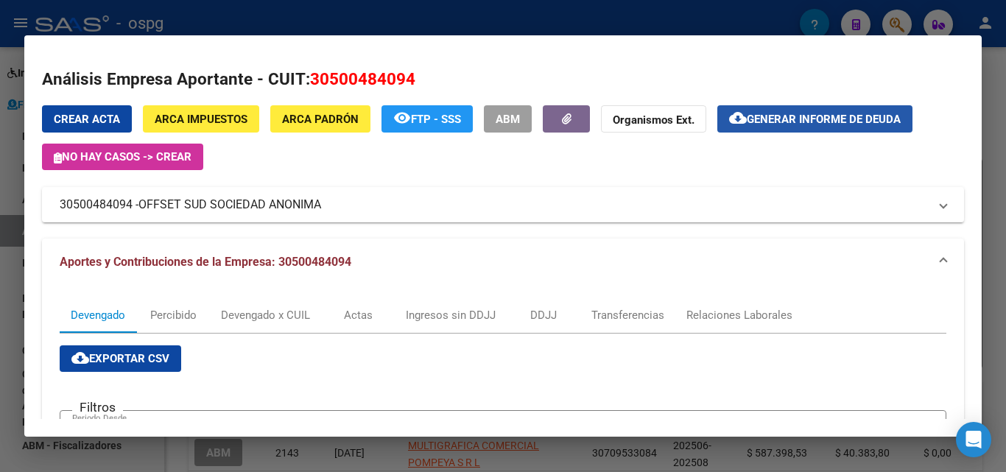
click at [812, 125] on span "Generar informe de deuda" at bounding box center [824, 119] width 154 height 13
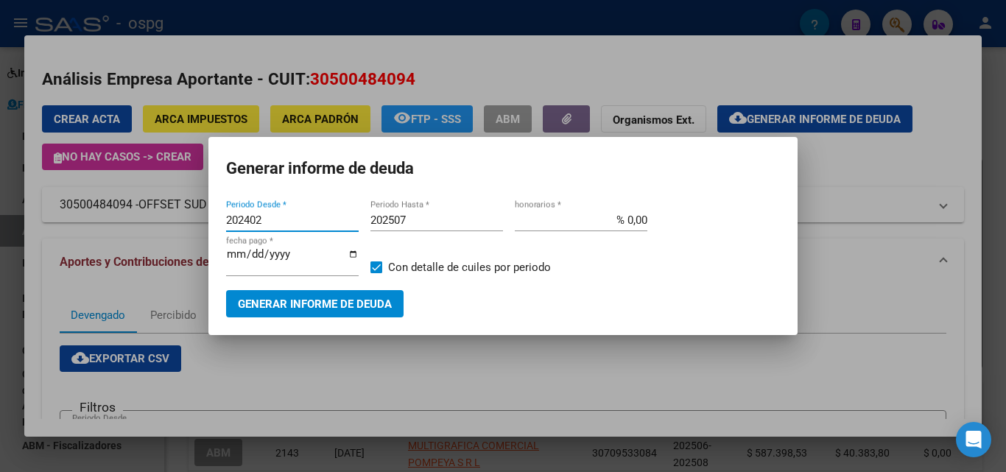
drag, startPoint x: 281, startPoint y: 218, endPoint x: 172, endPoint y: 209, distance: 110.1
click at [169, 209] on div "OFFSET SUD Buscar (apellido, dni, cuil, nro traspaso, cuit, obra social) search…" at bounding box center [503, 236] width 1006 height 472
type input "202507"
drag, startPoint x: 435, startPoint y: 228, endPoint x: 430, endPoint y: 221, distance: 8.0
click at [432, 222] on div "202507 Periodo Hasta *" at bounding box center [437, 220] width 133 height 22
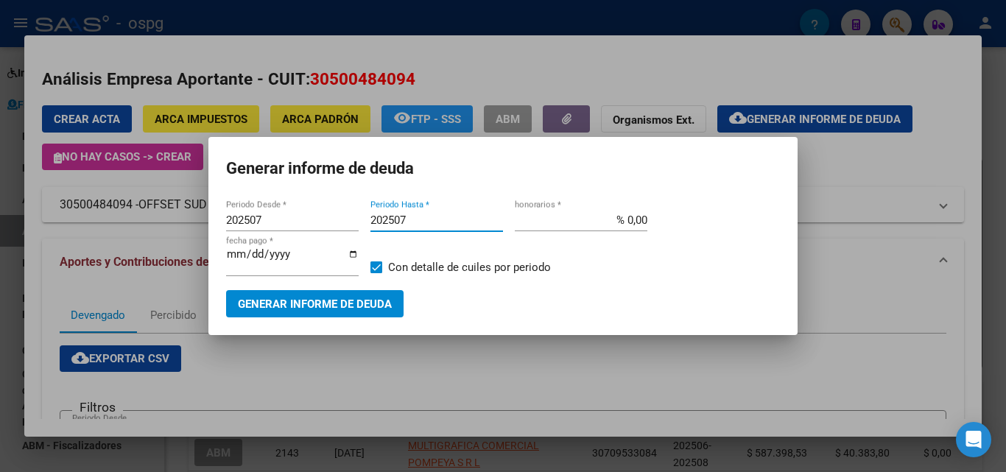
click at [430, 221] on input "202507" at bounding box center [437, 220] width 133 height 13
type input "202509"
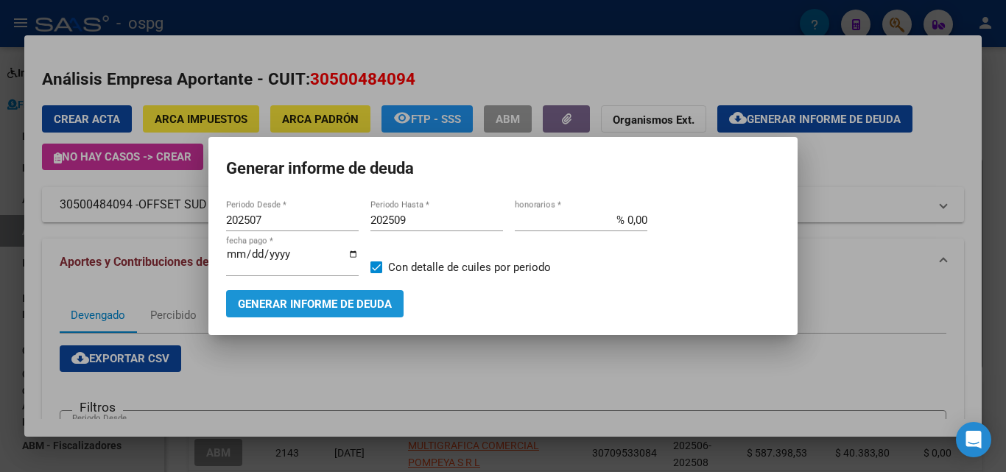
click at [371, 309] on span "Generar informe de deuda" at bounding box center [315, 304] width 154 height 13
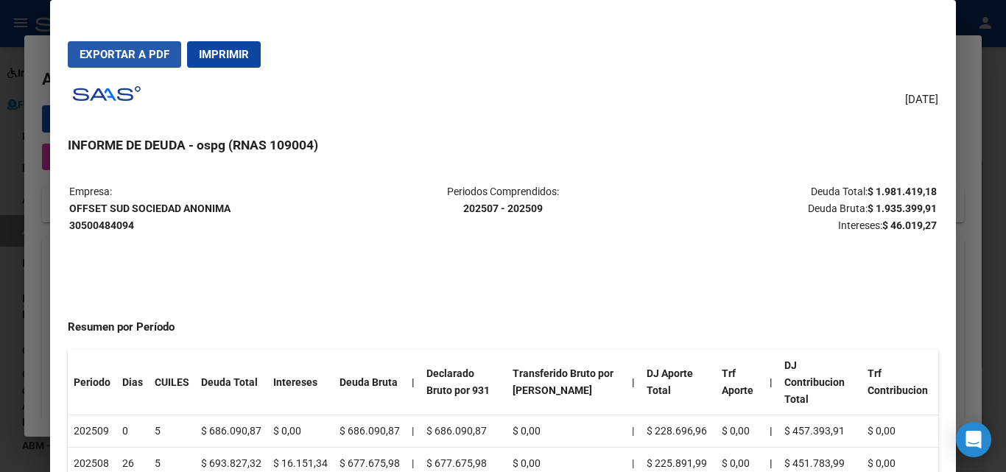
click at [145, 53] on span "Exportar a PDF" at bounding box center [125, 54] width 90 height 13
click at [0, 362] on div at bounding box center [503, 236] width 1006 height 472
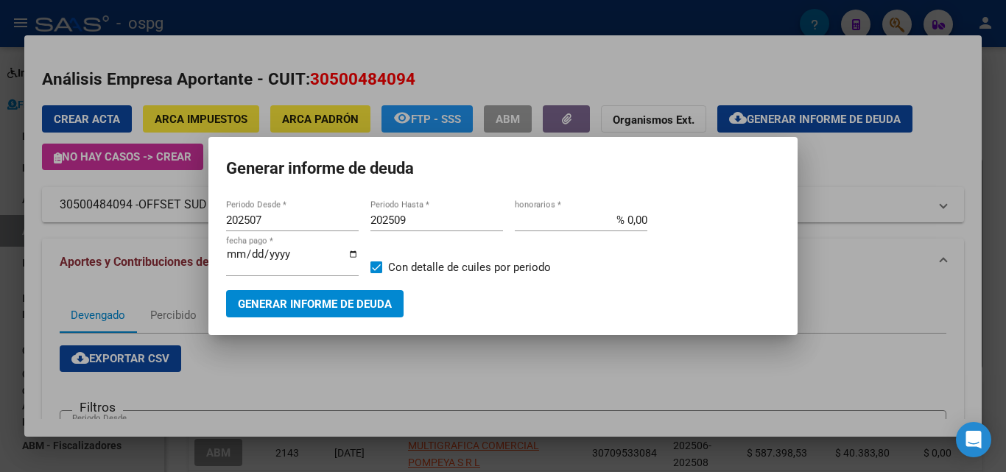
click at [0, 362] on div at bounding box center [503, 236] width 1006 height 472
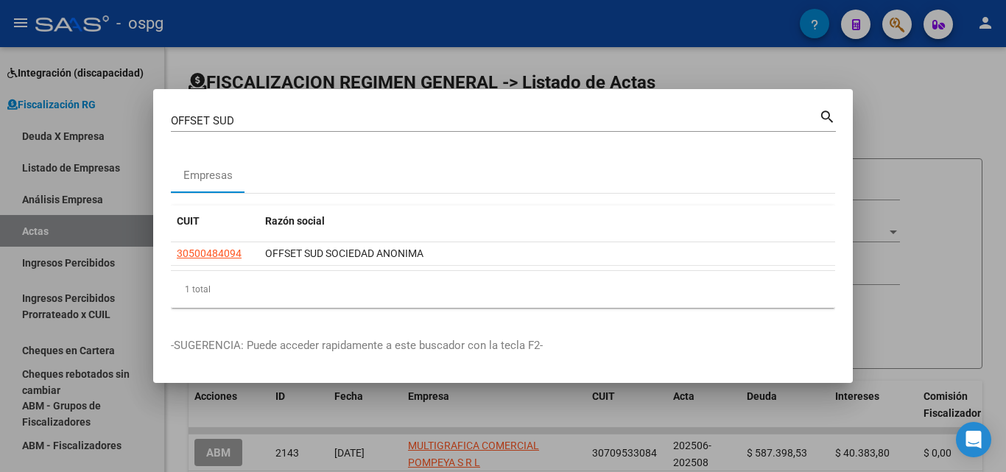
click at [0, 362] on div at bounding box center [503, 236] width 1006 height 472
